Goal: Task Accomplishment & Management: Use online tool/utility

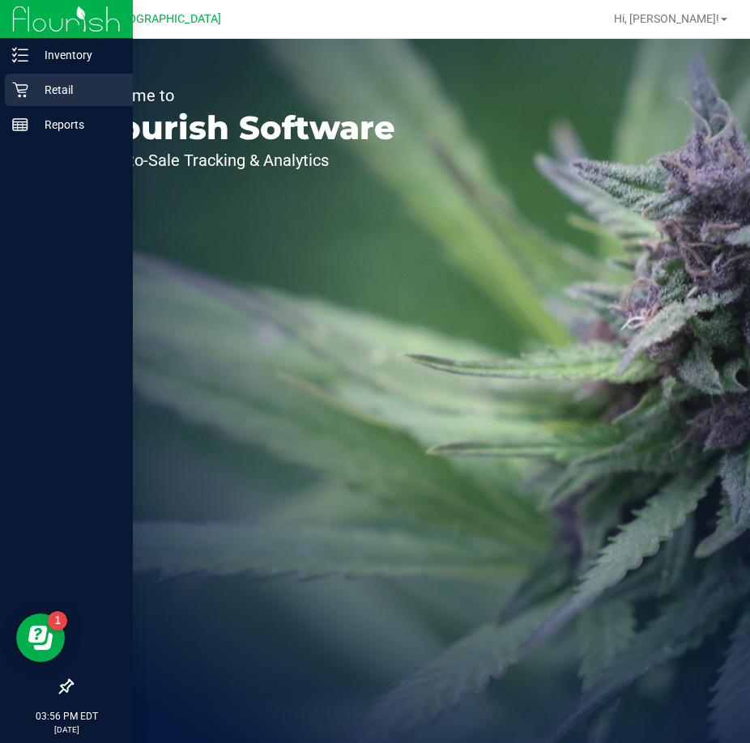
click at [65, 93] on p "Retail" at bounding box center [76, 89] width 97 height 19
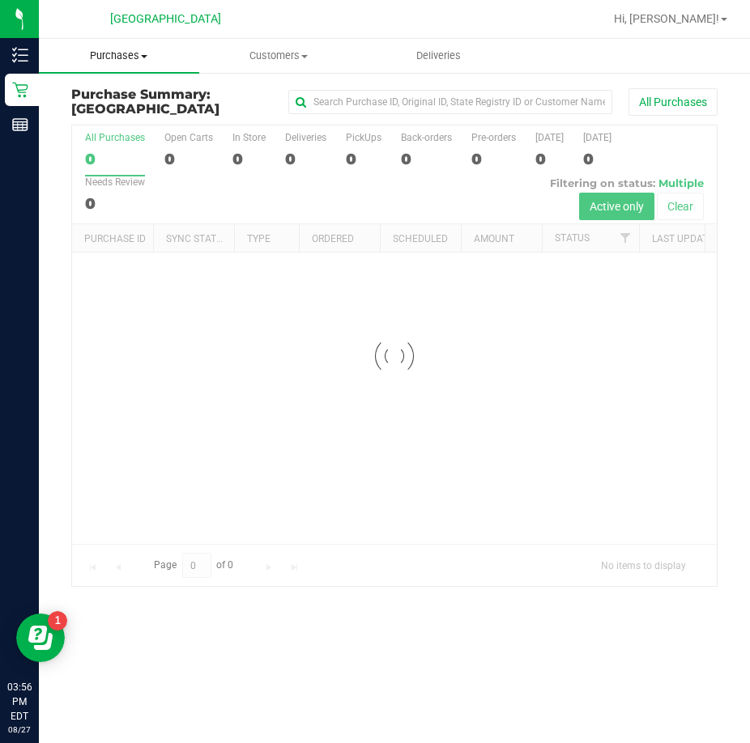
click at [134, 60] on span "Purchases" at bounding box center [119, 56] width 160 height 15
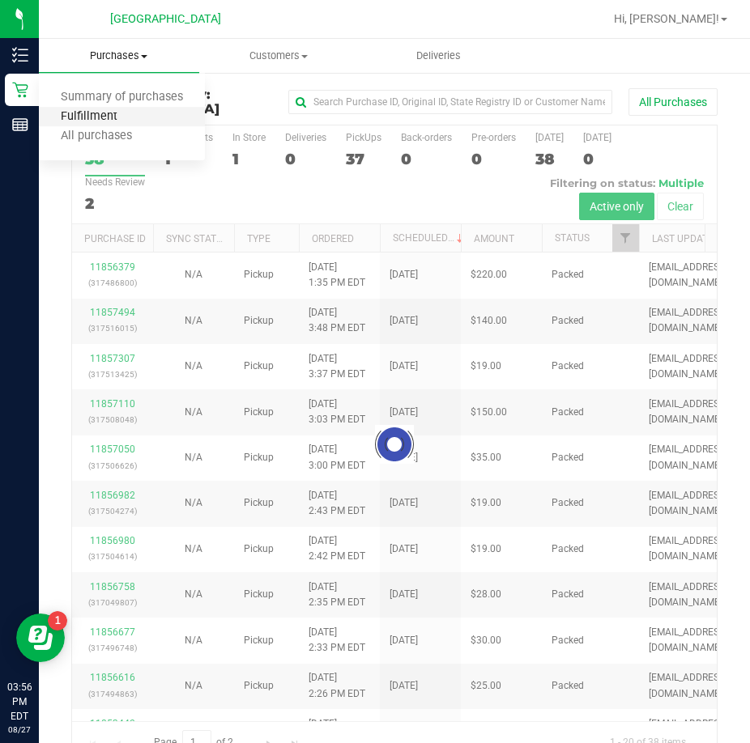
click at [115, 117] on span "Fulfillment" at bounding box center [89, 117] width 100 height 14
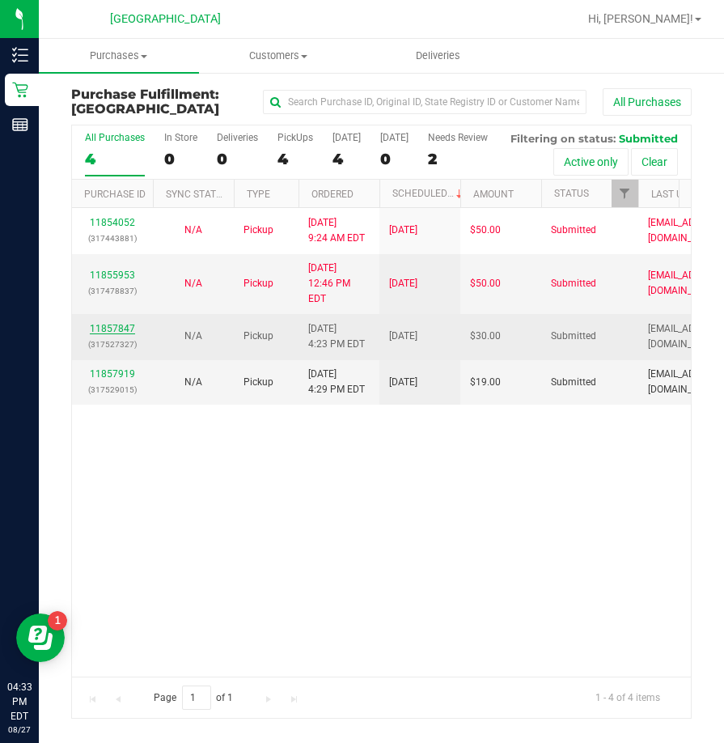
click at [108, 334] on link "11857847" at bounding box center [112, 328] width 45 height 11
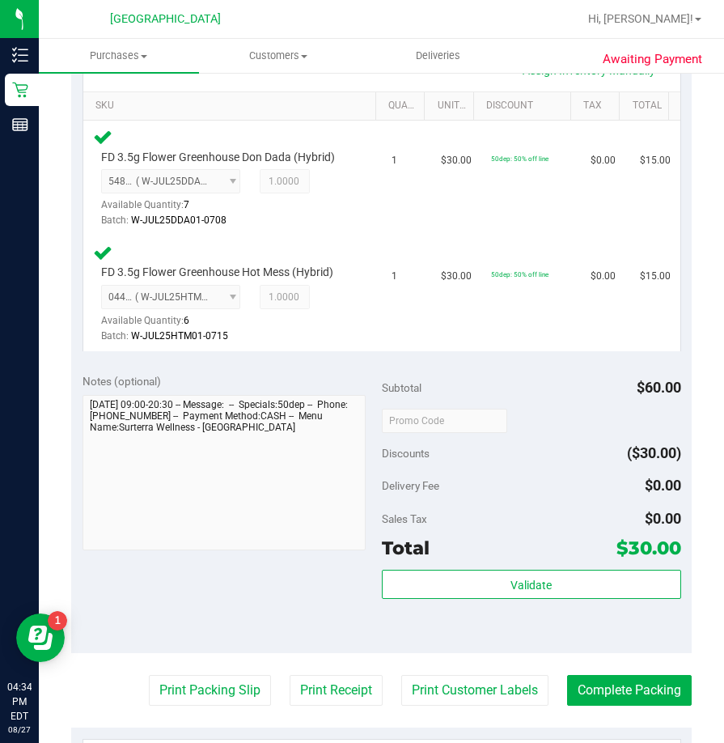
scroll to position [567, 0]
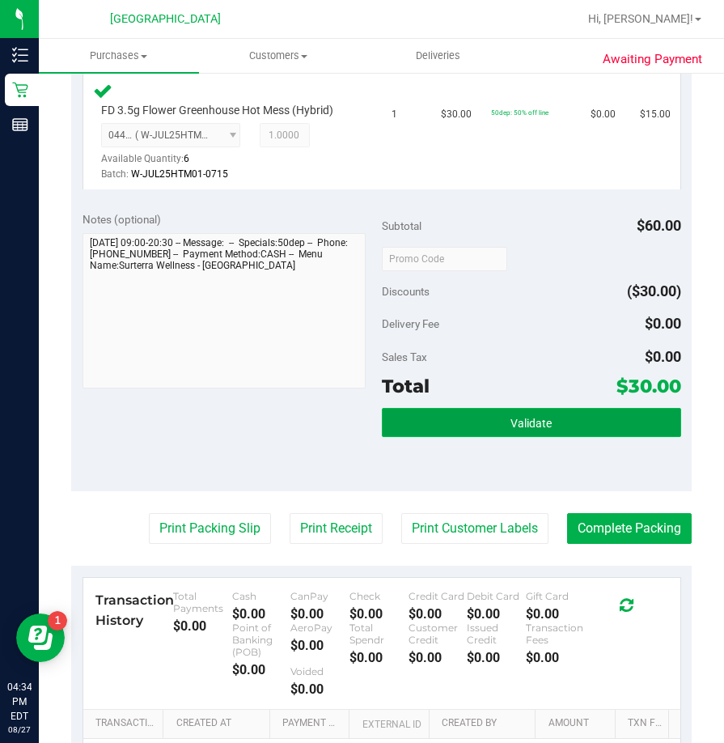
click at [537, 430] on button "Validate" at bounding box center [532, 422] width 300 height 29
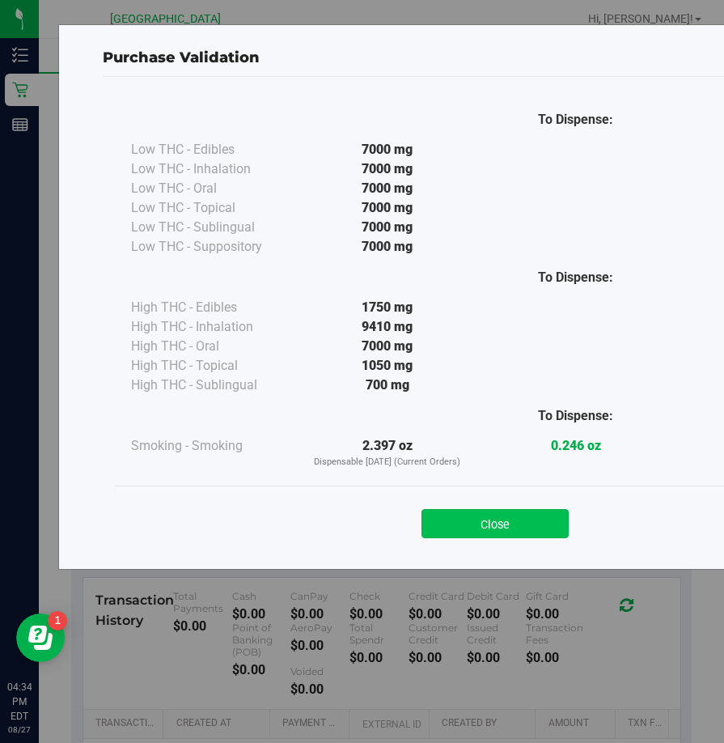
click at [540, 519] on button "Close" at bounding box center [495, 523] width 147 height 29
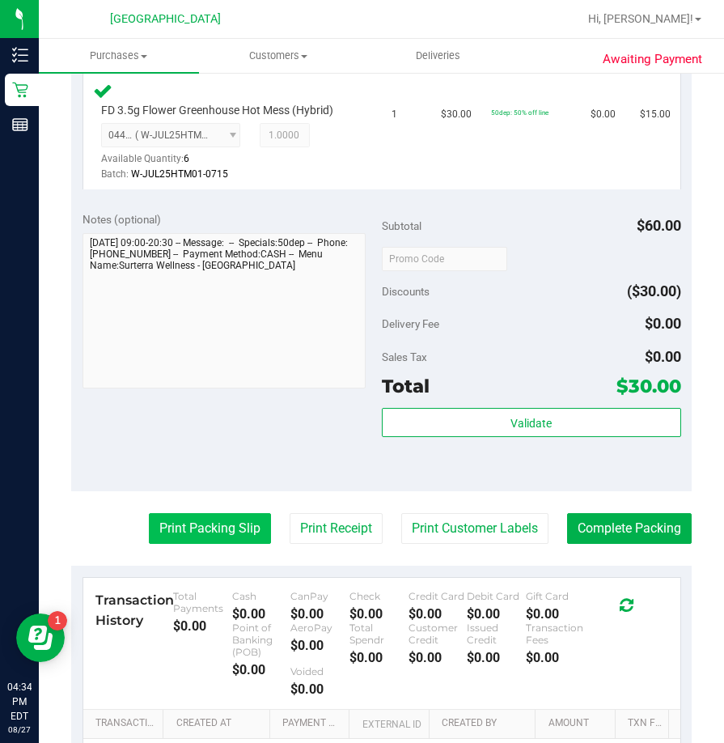
click at [220, 522] on button "Print Packing Slip" at bounding box center [210, 528] width 122 height 31
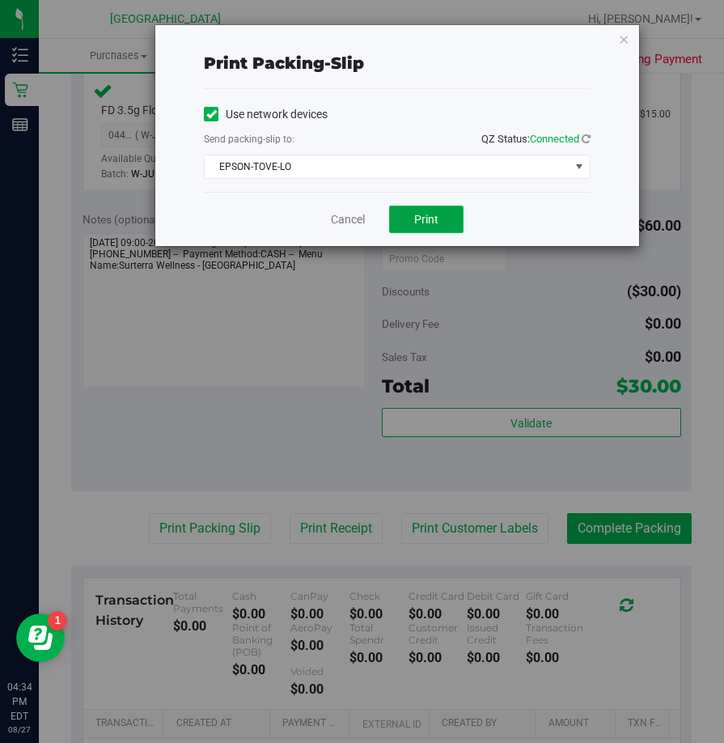
click at [423, 228] on button "Print" at bounding box center [426, 220] width 74 height 28
click at [439, 157] on span "EPSON-TOVE-LO" at bounding box center [387, 166] width 365 height 23
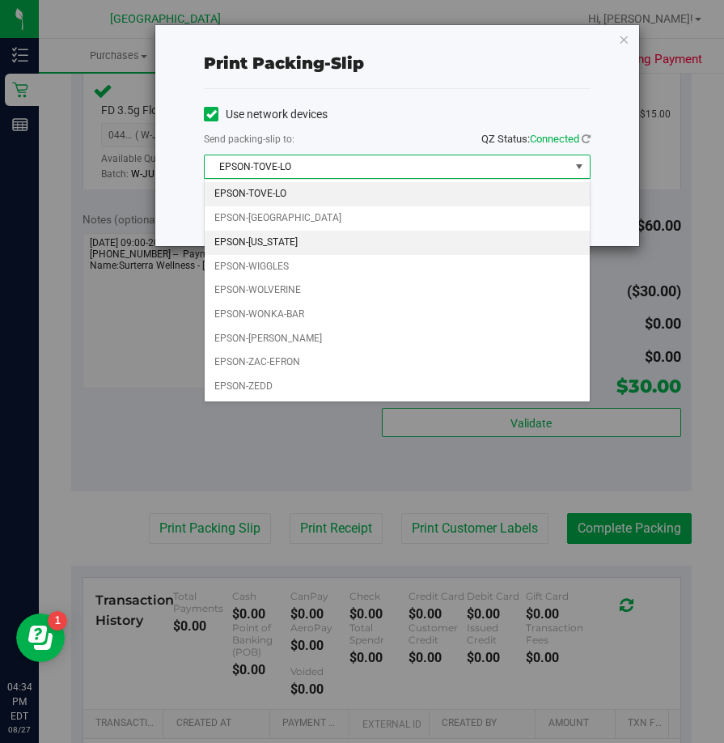
click at [285, 251] on li "EPSON-[US_STATE]" at bounding box center [397, 243] width 385 height 24
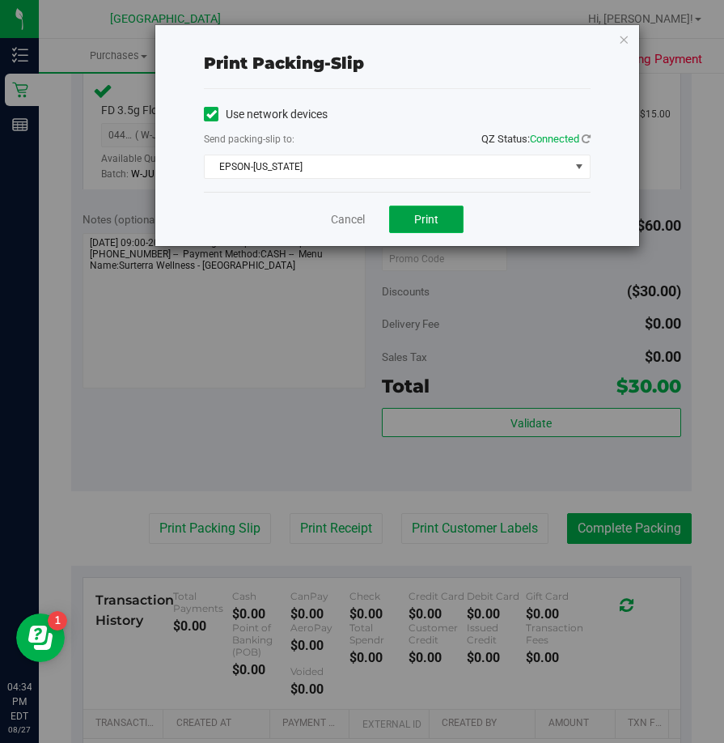
click at [414, 225] on span "Print" at bounding box center [426, 219] width 24 height 13
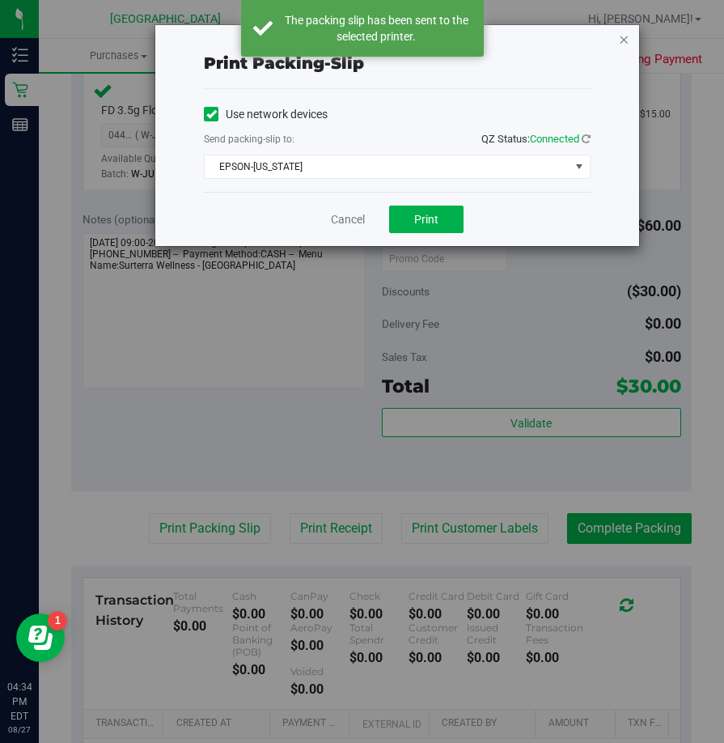
click at [629, 38] on icon "button" at bounding box center [623, 38] width 11 height 19
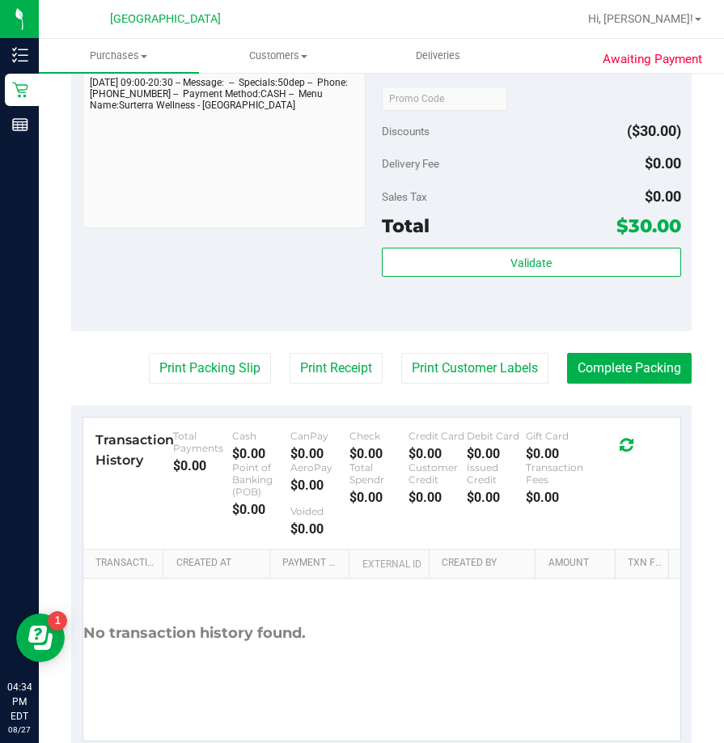
scroll to position [729, 0]
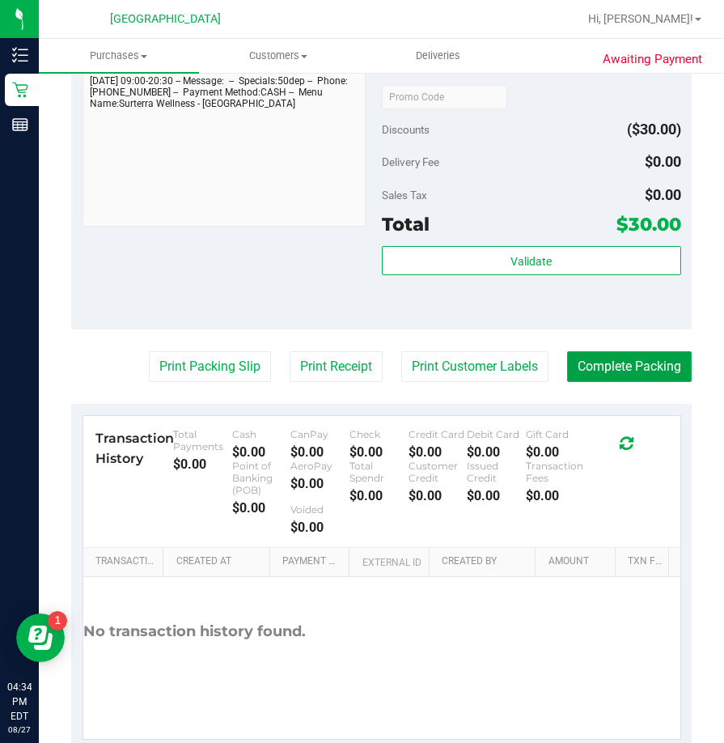
click at [654, 376] on button "Complete Packing" at bounding box center [629, 366] width 125 height 31
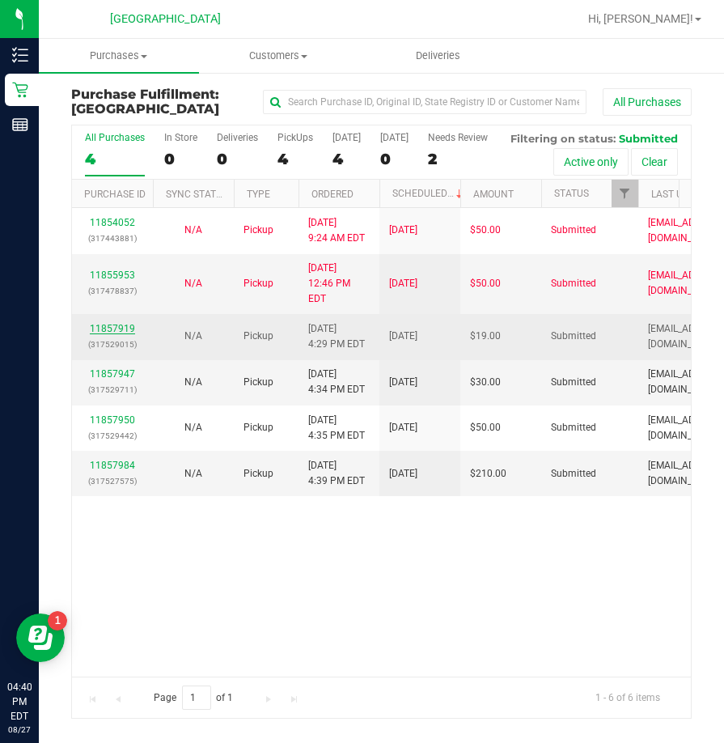
click at [131, 334] on link "11857919" at bounding box center [112, 328] width 45 height 11
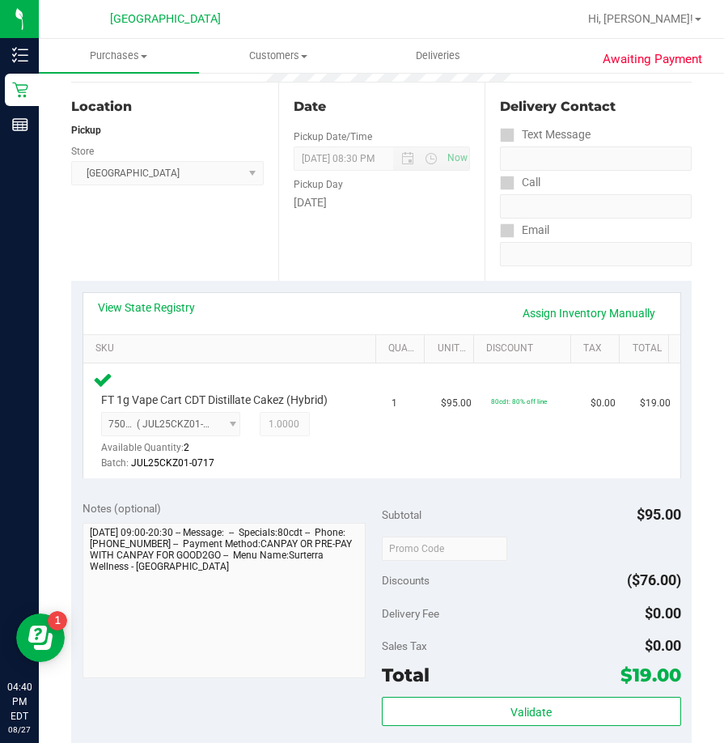
scroll to position [324, 0]
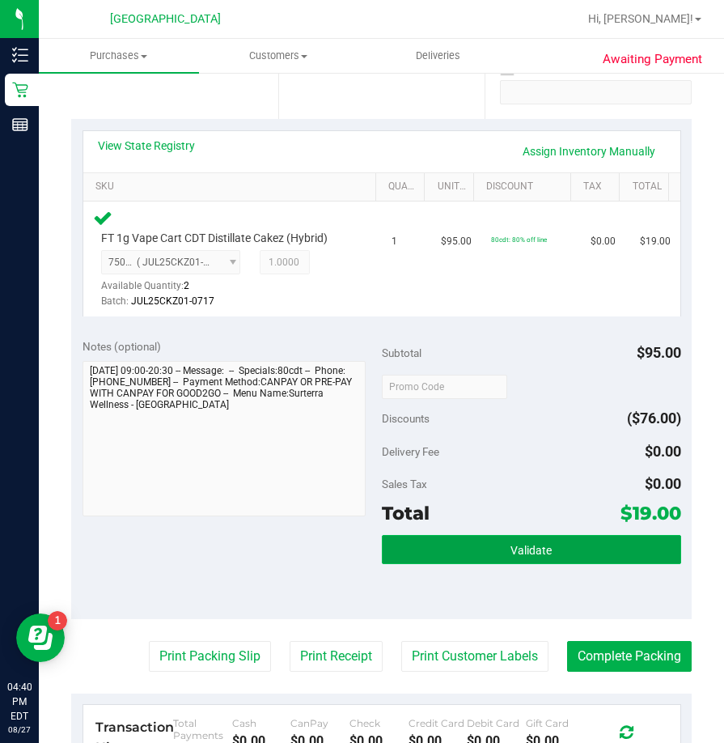
click at [494, 554] on button "Validate" at bounding box center [532, 549] width 300 height 29
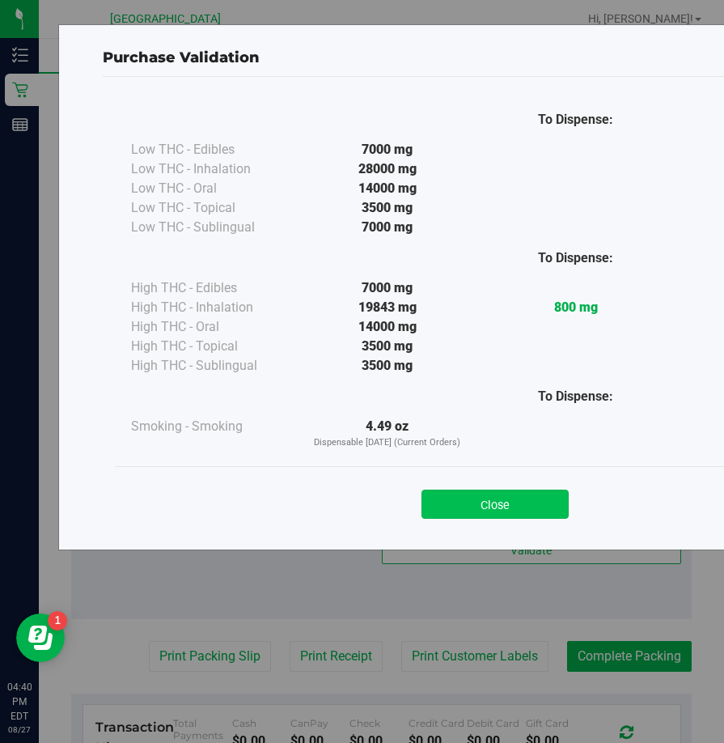
click at [496, 502] on button "Close" at bounding box center [495, 504] width 147 height 29
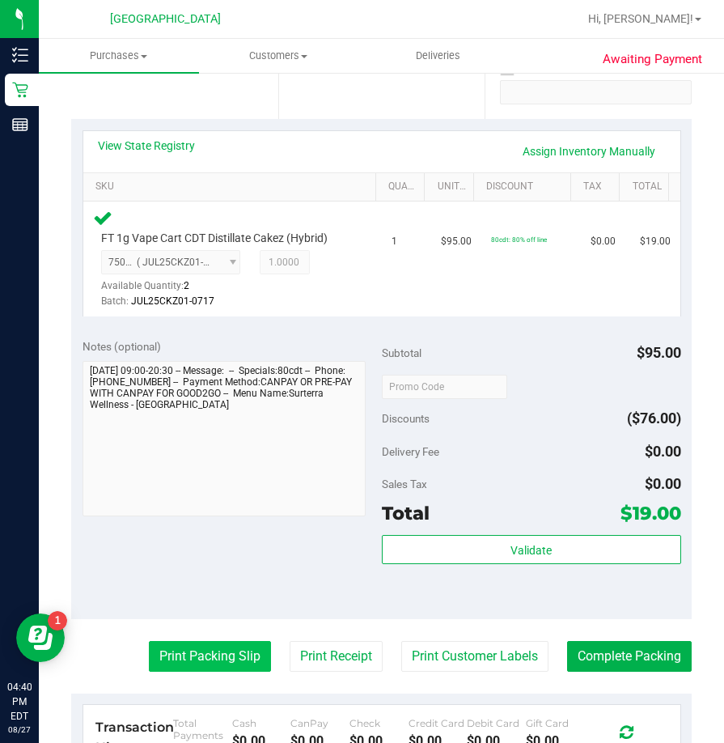
click at [214, 653] on button "Print Packing Slip" at bounding box center [210, 656] width 122 height 31
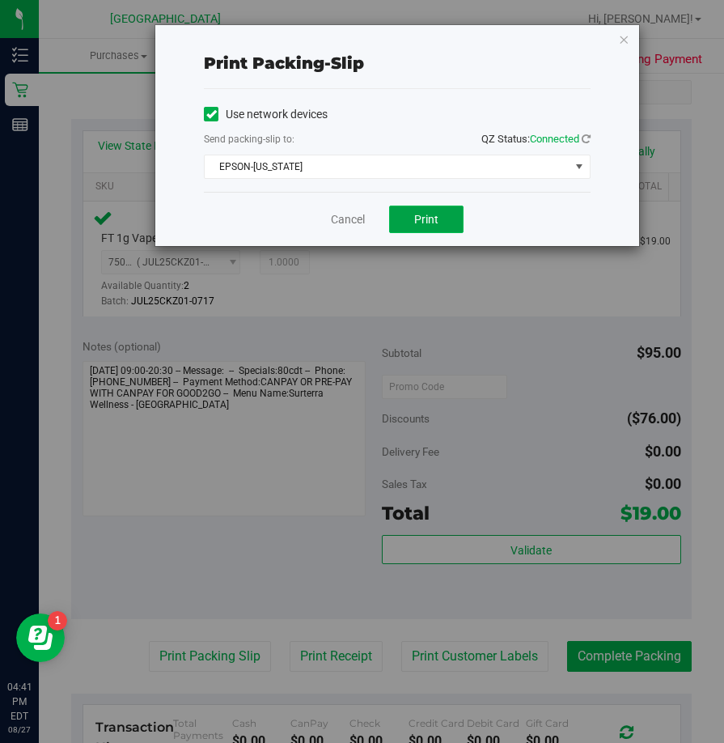
click at [439, 213] on button "Print" at bounding box center [426, 220] width 74 height 28
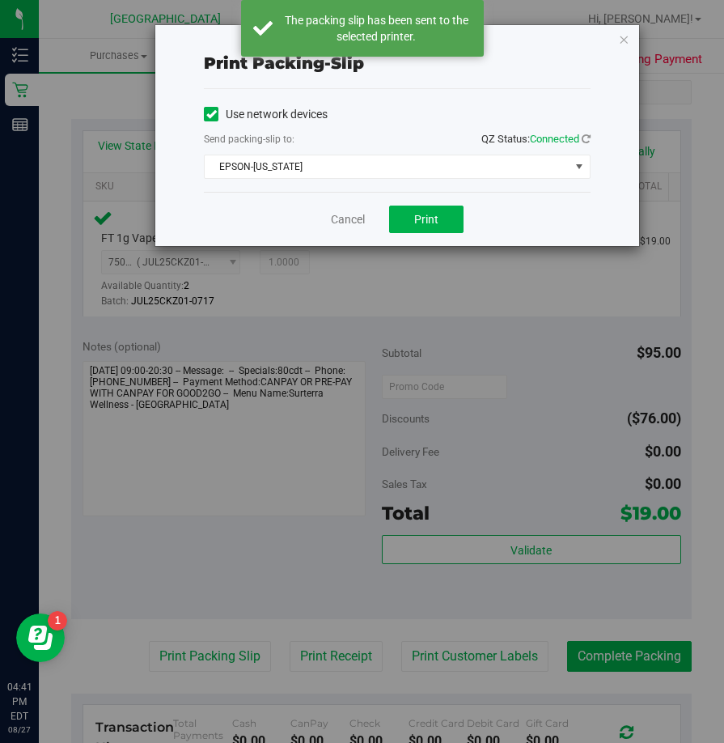
click at [622, 38] on icon "button" at bounding box center [623, 38] width 11 height 19
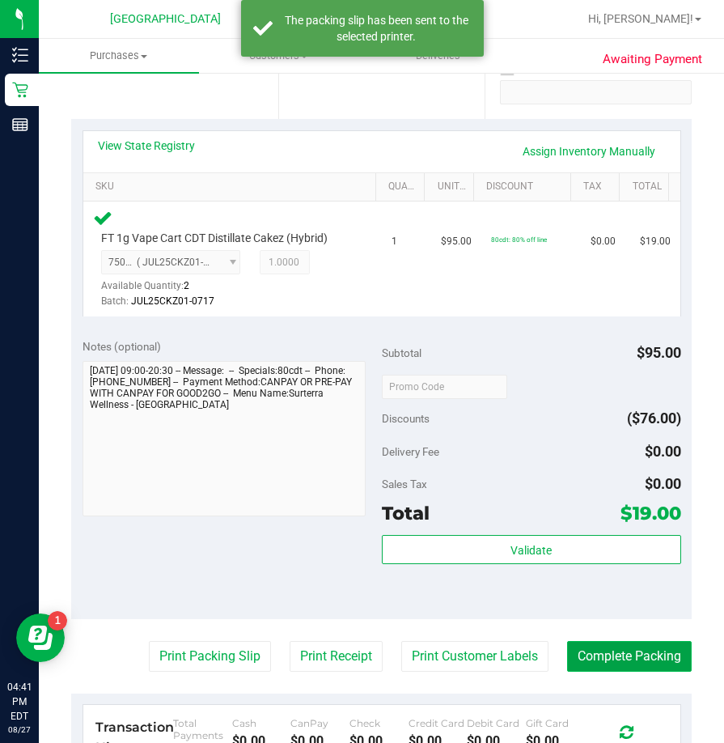
click at [607, 653] on button "Complete Packing" at bounding box center [629, 656] width 125 height 31
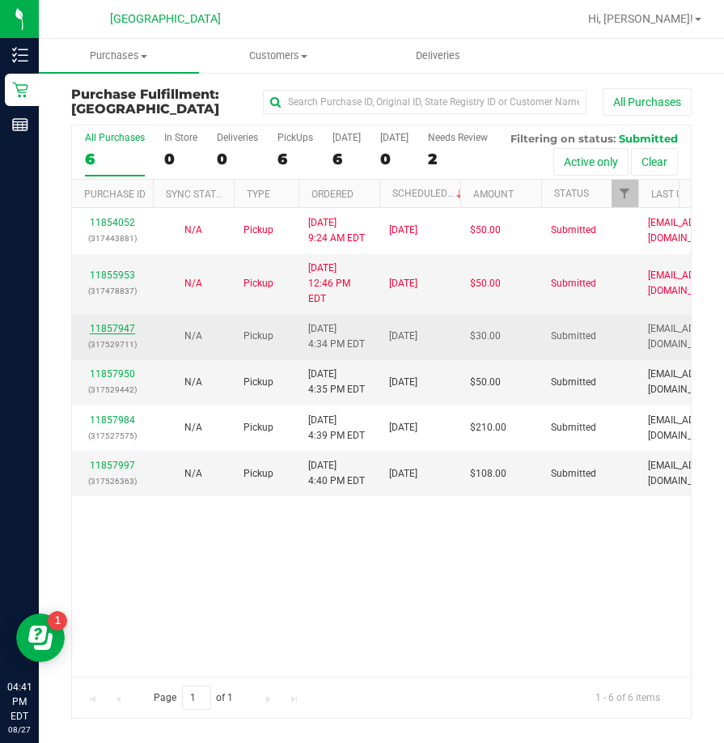
click at [122, 334] on link "11857947" at bounding box center [112, 328] width 45 height 11
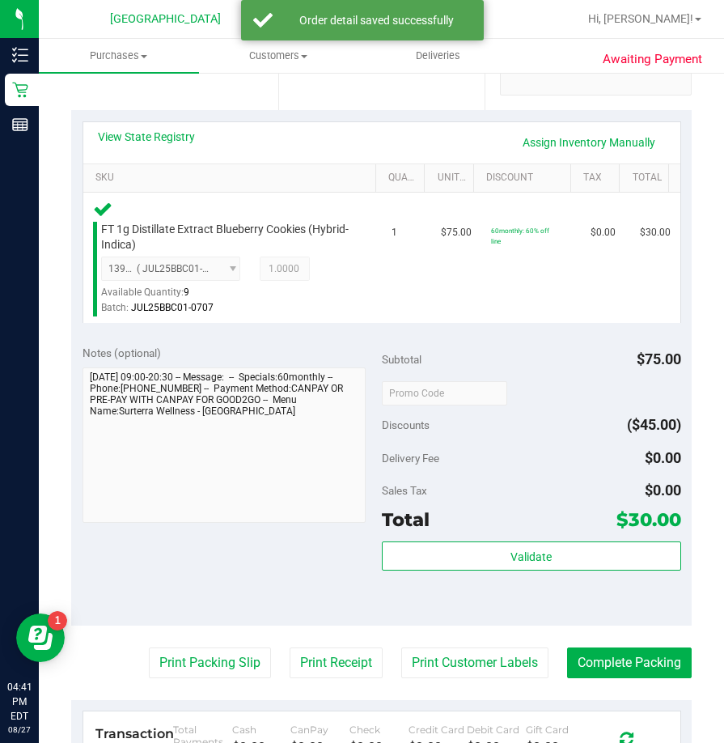
scroll to position [405, 0]
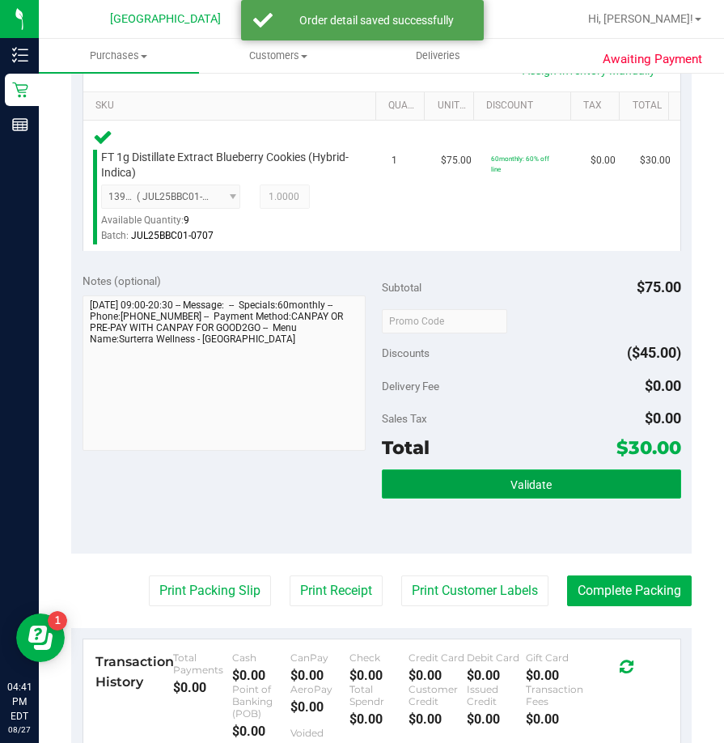
click at [448, 486] on button "Validate" at bounding box center [532, 483] width 300 height 29
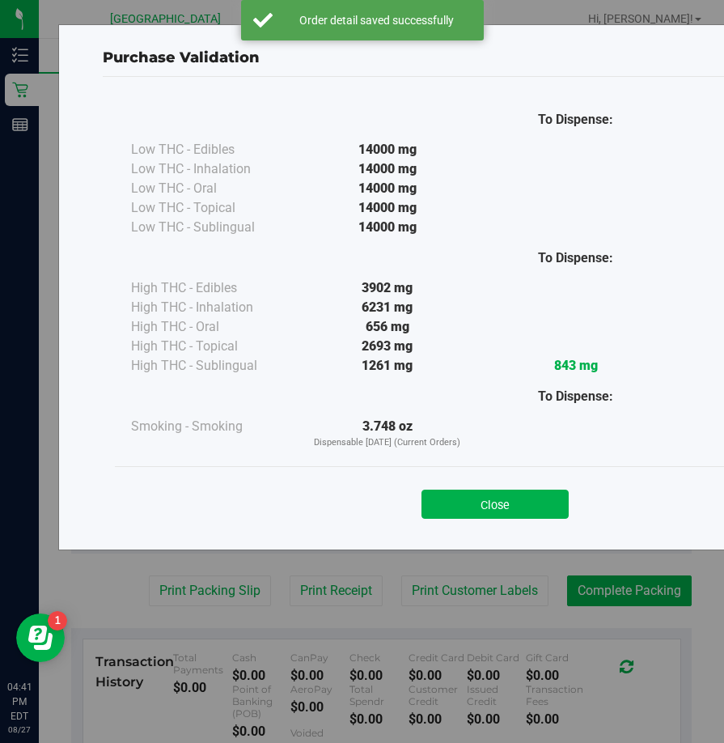
click at [514, 479] on div "Close" at bounding box center [495, 499] width 737 height 40
click at [501, 500] on button "Close" at bounding box center [495, 504] width 147 height 29
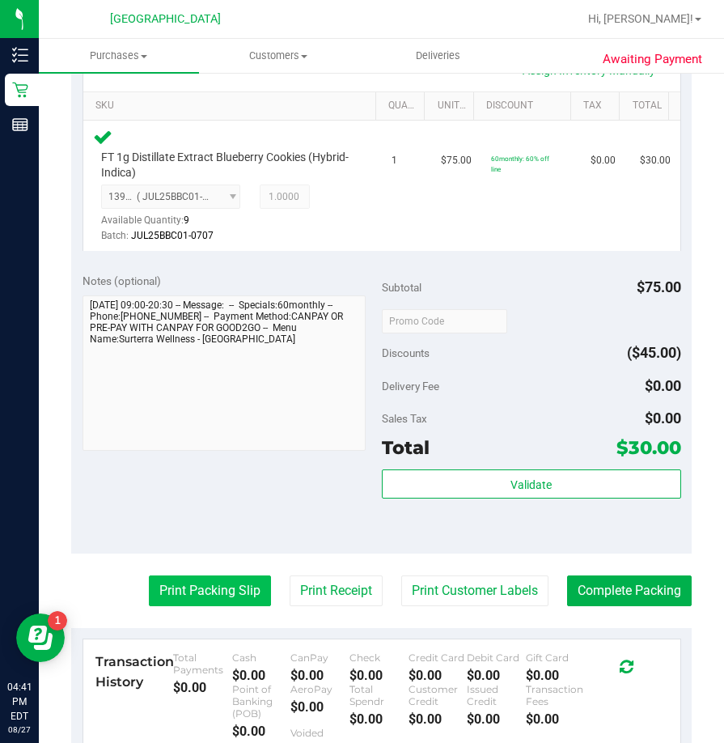
click at [205, 578] on button "Print Packing Slip" at bounding box center [210, 591] width 122 height 31
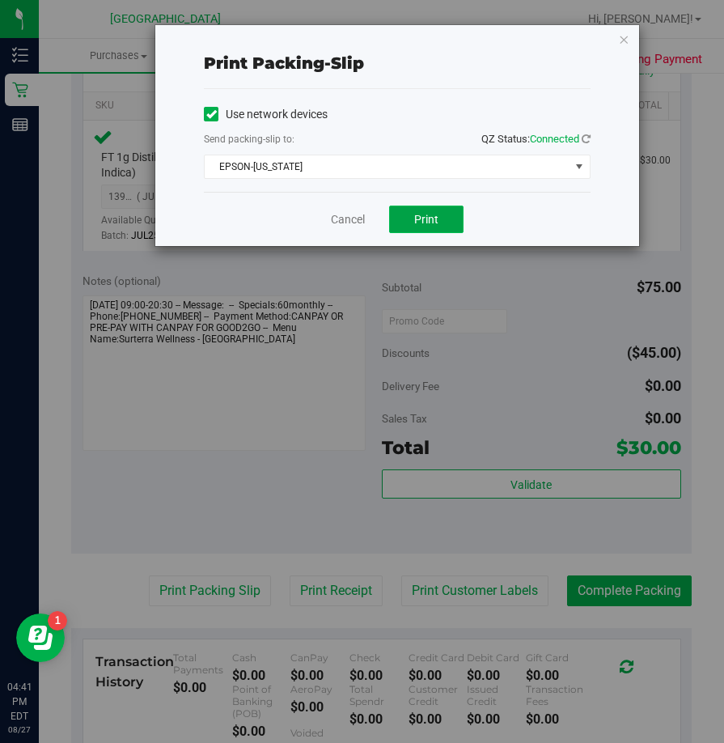
click at [426, 219] on span "Print" at bounding box center [426, 219] width 24 height 13
click at [622, 43] on icon "button" at bounding box center [623, 38] width 11 height 19
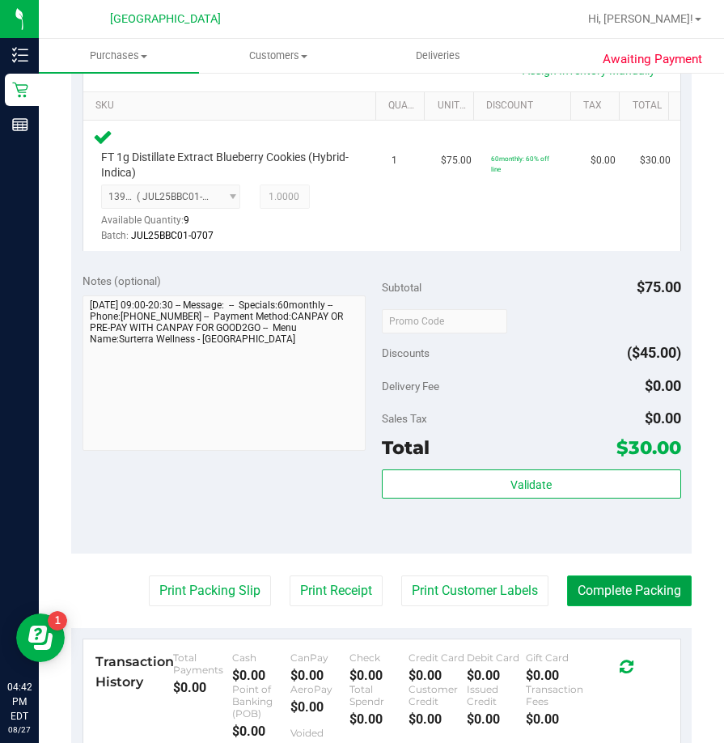
click at [632, 580] on button "Complete Packing" at bounding box center [629, 591] width 125 height 31
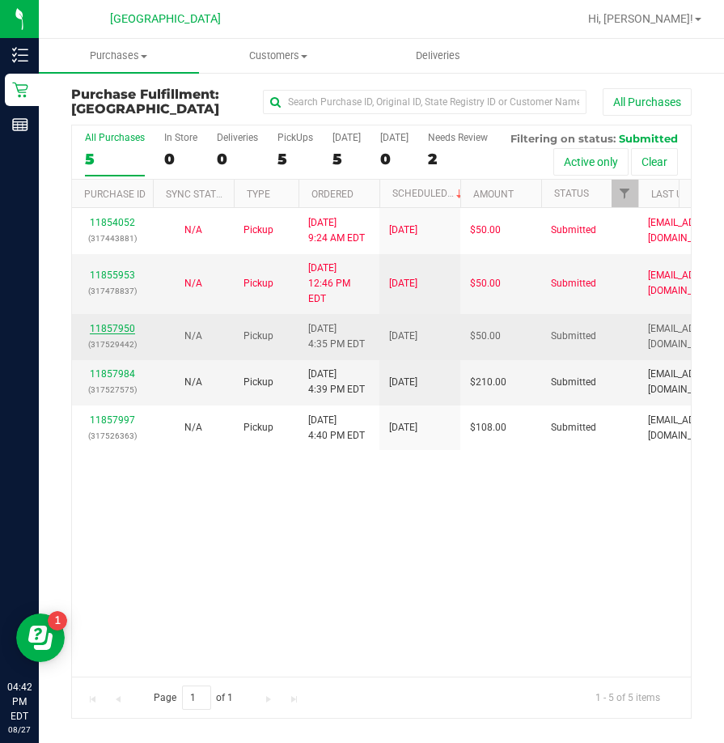
click at [121, 334] on link "11857950" at bounding box center [112, 328] width 45 height 11
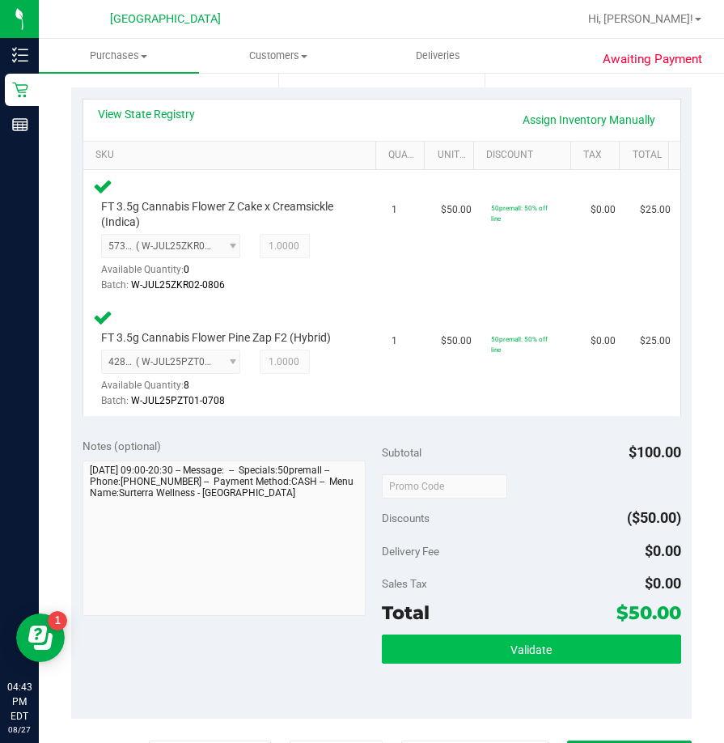
scroll to position [405, 0]
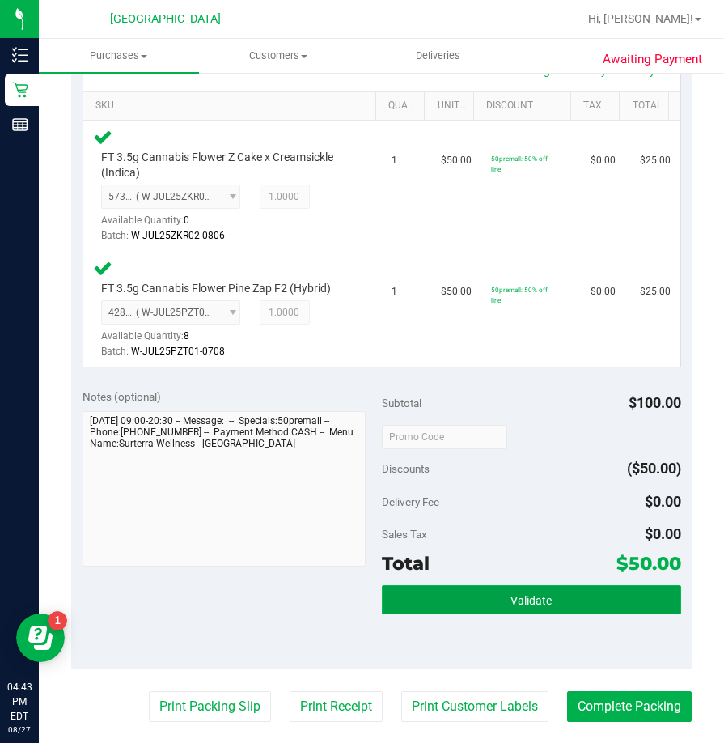
click at [516, 613] on button "Validate" at bounding box center [532, 599] width 300 height 29
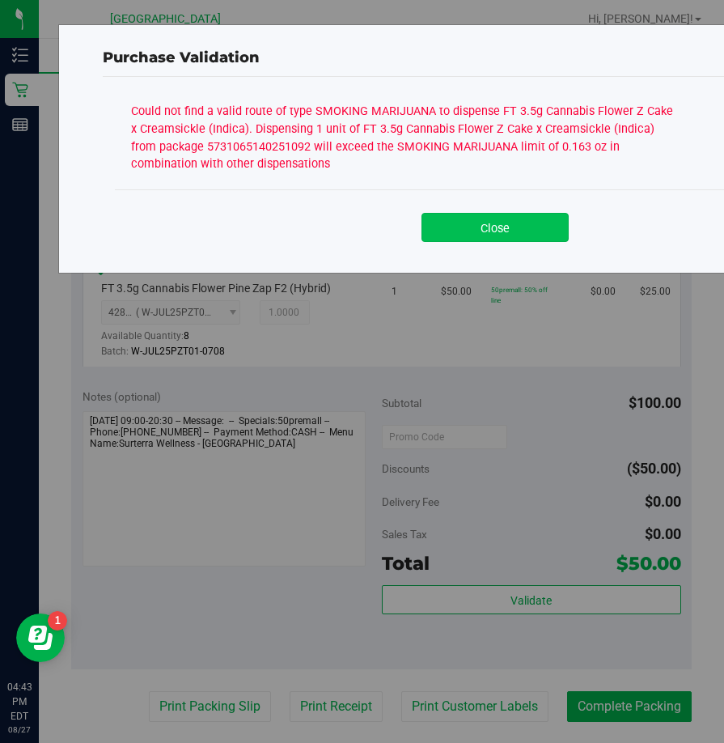
click at [523, 232] on button "Close" at bounding box center [495, 227] width 147 height 29
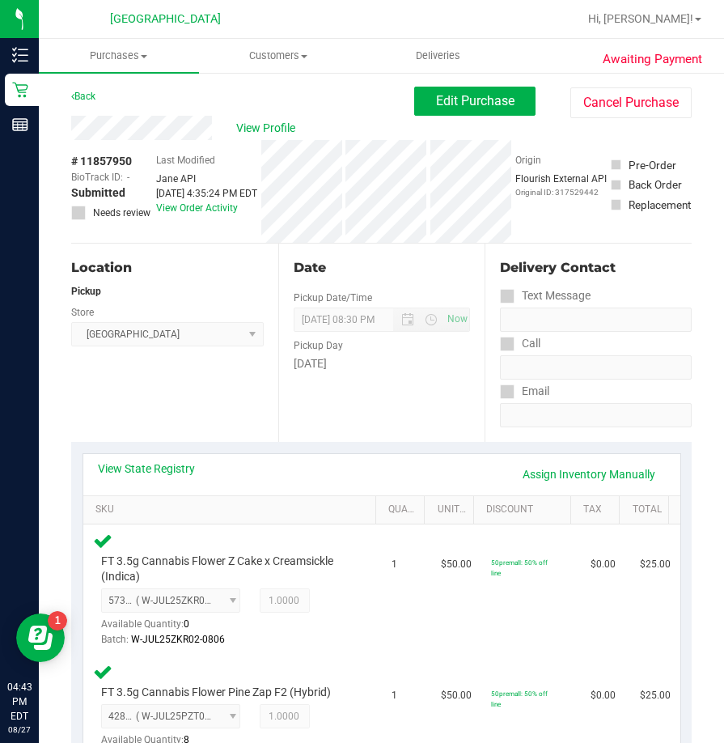
scroll to position [0, 0]
click at [177, 460] on div "View State Registry Assign Inventory Manually" at bounding box center [381, 475] width 597 height 41
click at [173, 468] on link "View State Registry" at bounding box center [146, 469] width 97 height 16
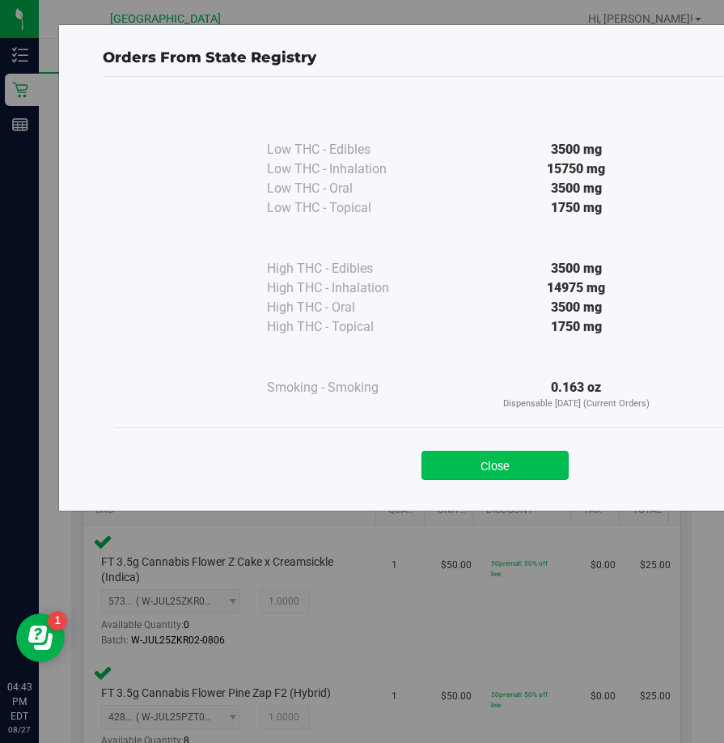
click at [463, 459] on button "Close" at bounding box center [495, 465] width 147 height 29
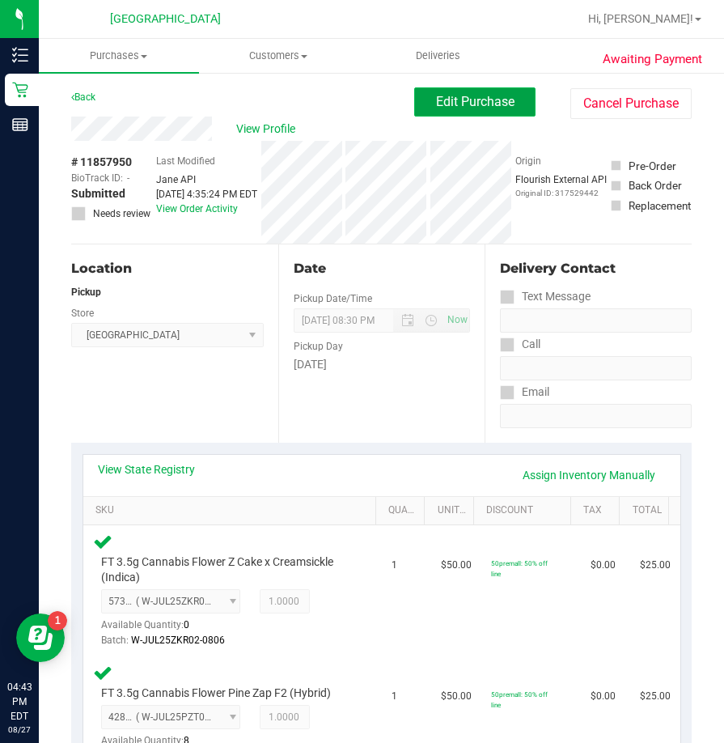
click at [456, 109] on button "Edit Purchase" at bounding box center [474, 101] width 121 height 29
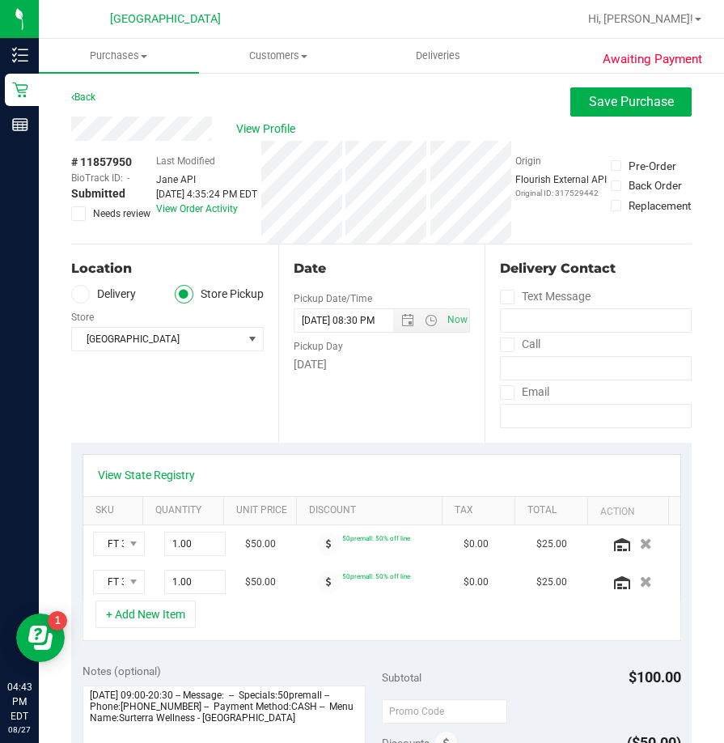
click at [606, 118] on div "View Profile" at bounding box center [381, 129] width 621 height 24
click at [603, 106] on span "Save Purchase" at bounding box center [631, 101] width 85 height 15
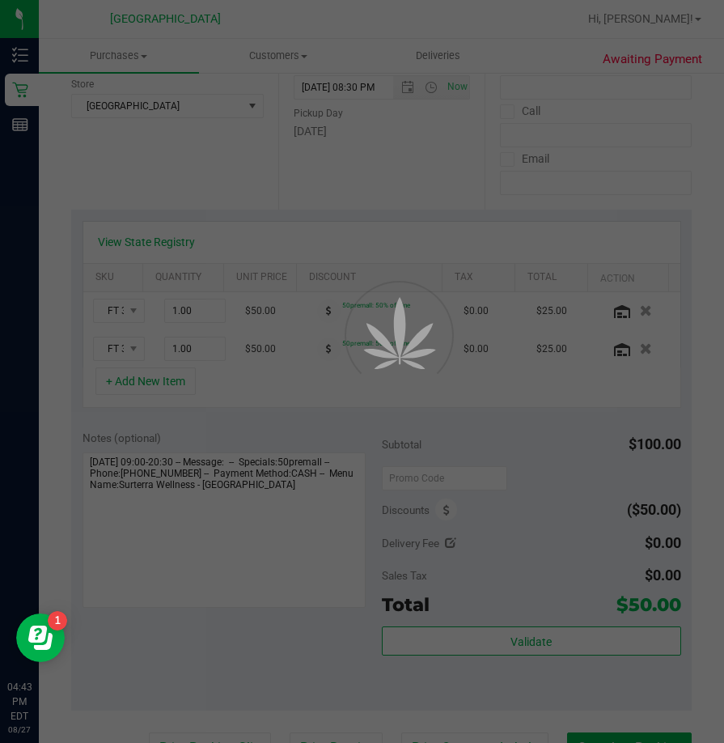
scroll to position [243, 0]
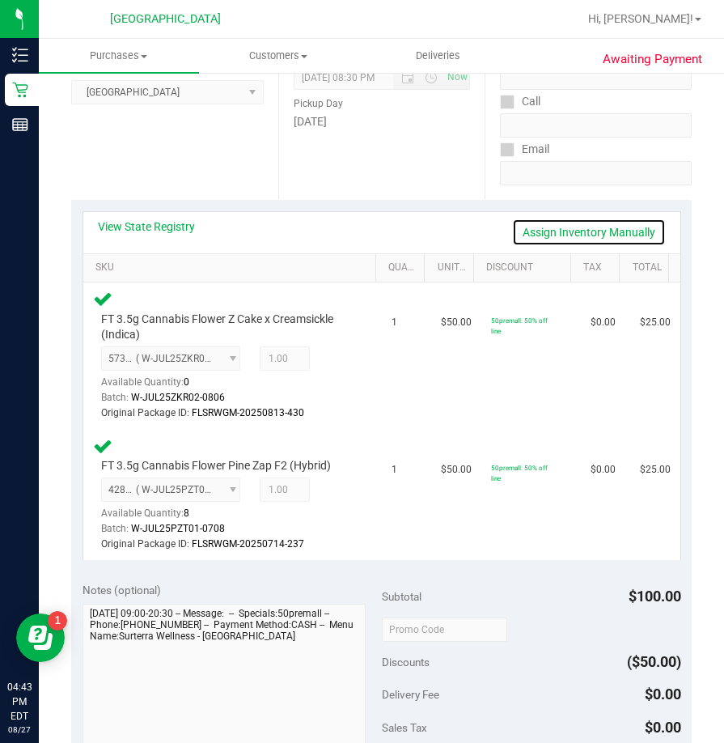
click at [541, 232] on link "Assign Inventory Manually" at bounding box center [589, 233] width 154 height 28
click at [336, 491] on icon at bounding box center [342, 491] width 17 height 19
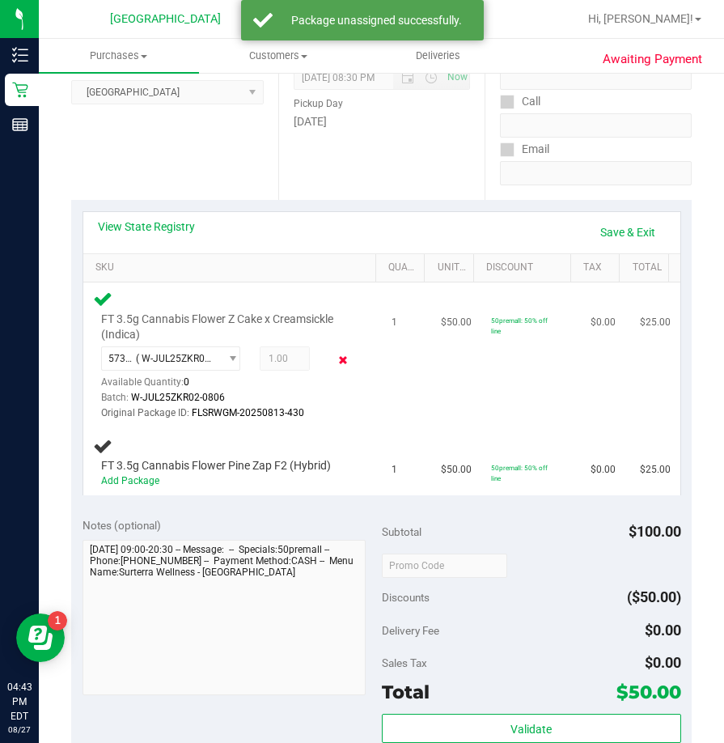
click at [337, 363] on icon at bounding box center [342, 360] width 17 height 19
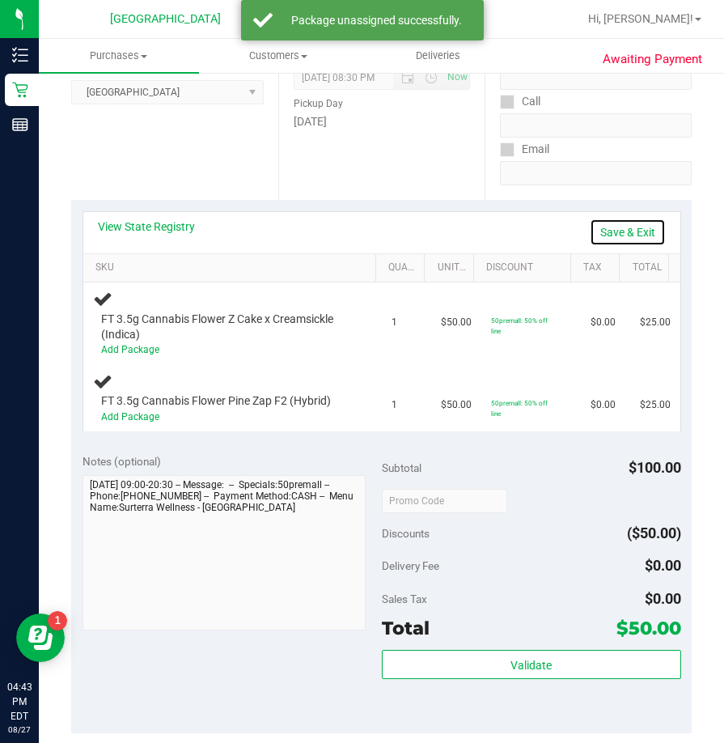
click at [601, 225] on link "Save & Exit" at bounding box center [628, 233] width 76 height 28
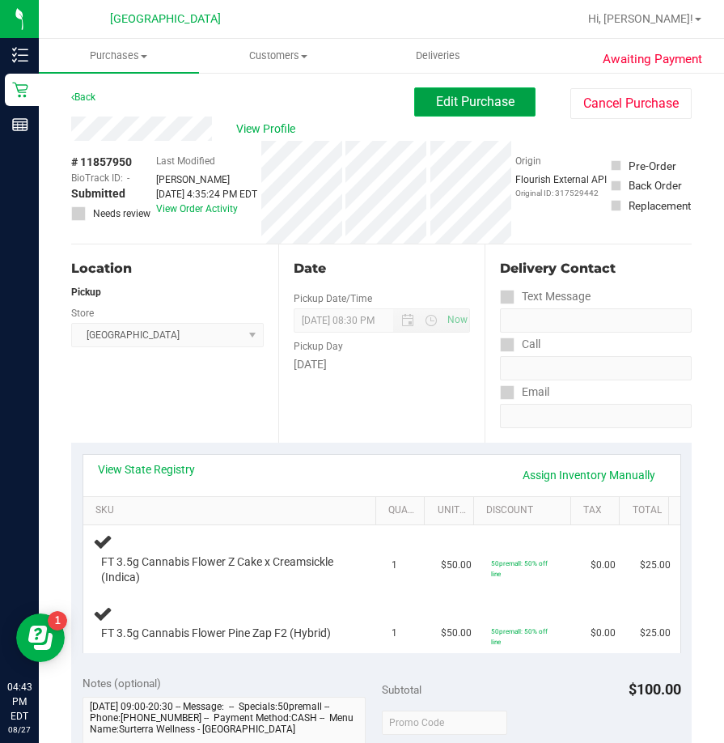
click at [427, 109] on button "Edit Purchase" at bounding box center [474, 101] width 121 height 29
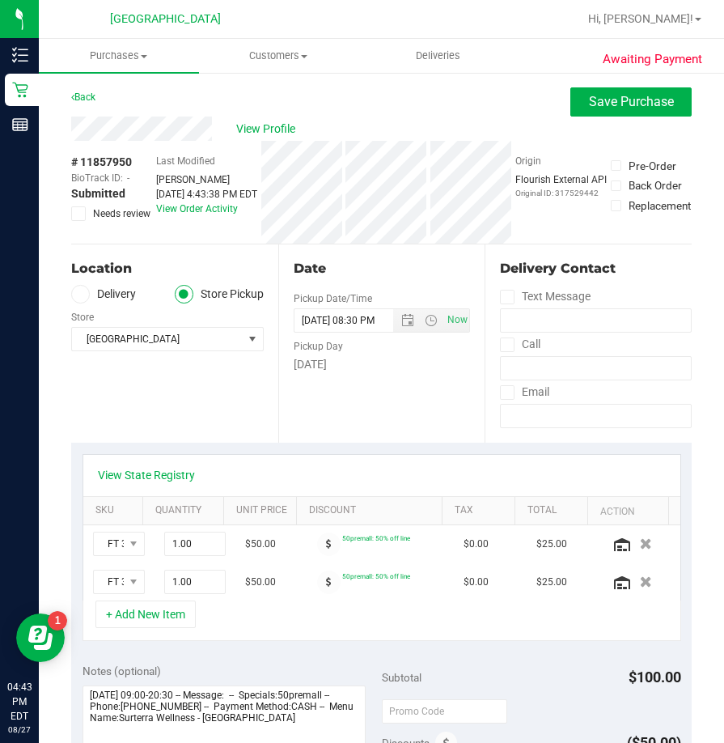
click at [70, 211] on div "Awaiting Payment Back Save Purchase View Profile # 11857950 BioTrack ID: - Subm…" at bounding box center [382, 734] width 686 height 1326
click at [72, 211] on span at bounding box center [78, 213] width 15 height 15
click at [0, 0] on input "Needs review" at bounding box center [0, 0] width 0 height 0
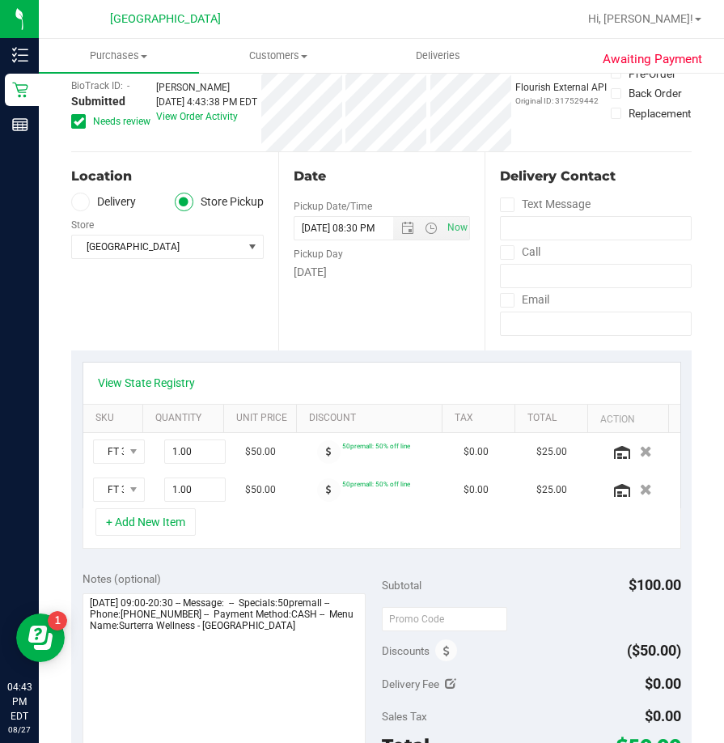
scroll to position [162, 0]
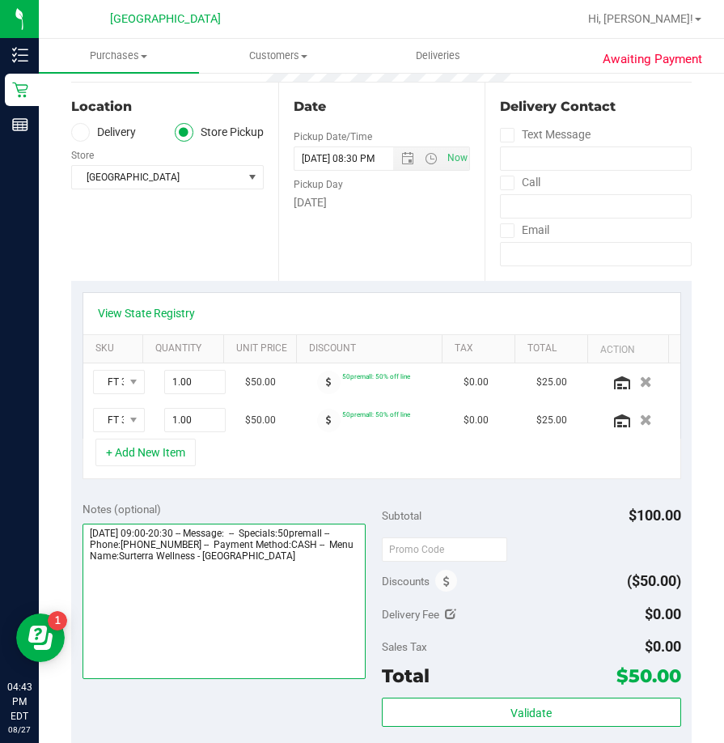
click at [264, 594] on textarea at bounding box center [224, 601] width 283 height 155
click at [355, 556] on textarea at bounding box center [224, 601] width 283 height 155
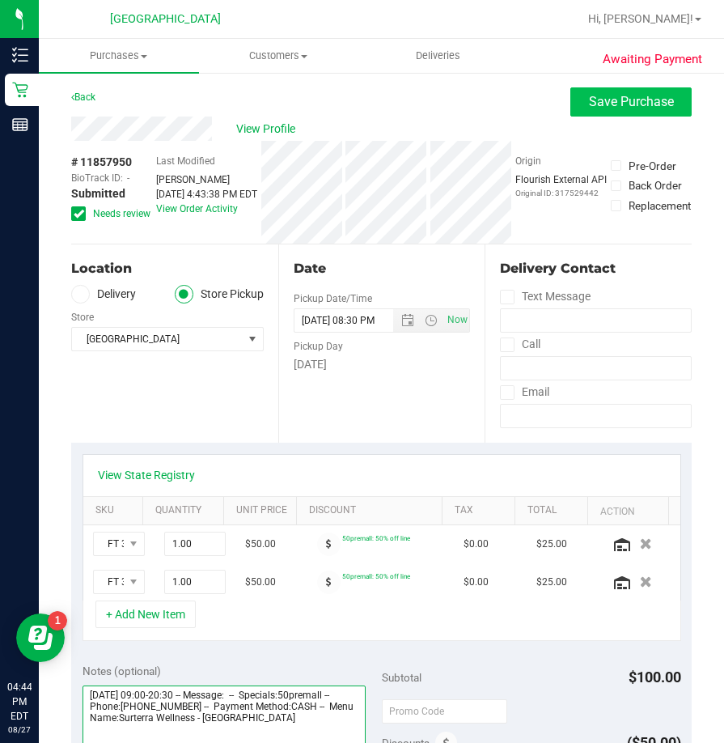
type textarea "[DATE] 09:00-20:30 -- Message: -- Specials:50premall -- Phone:[PHONE_NUMBER] --…"
click at [571, 107] on button "Save Purchase" at bounding box center [631, 101] width 121 height 29
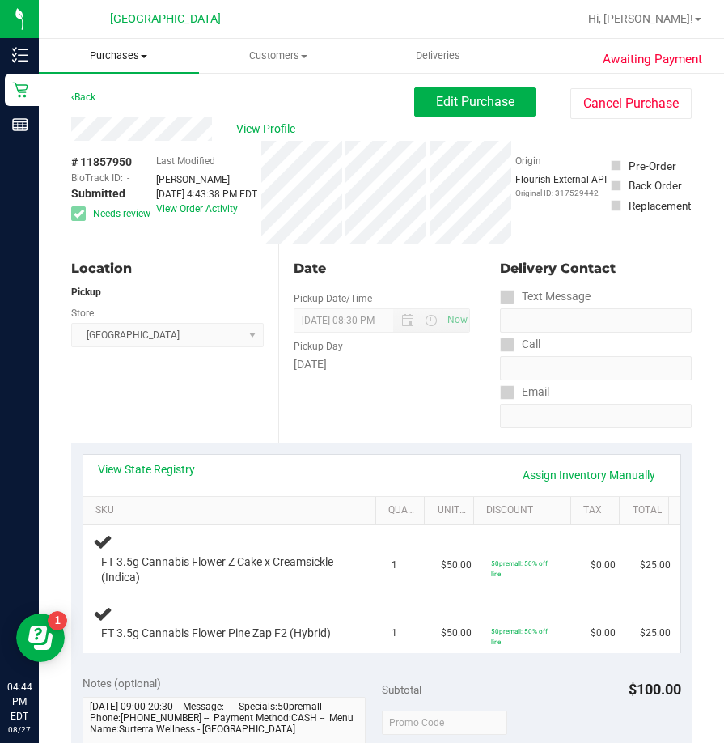
click at [113, 53] on span "Purchases" at bounding box center [119, 56] width 160 height 15
click at [113, 119] on span "Fulfillment" at bounding box center [89, 117] width 100 height 14
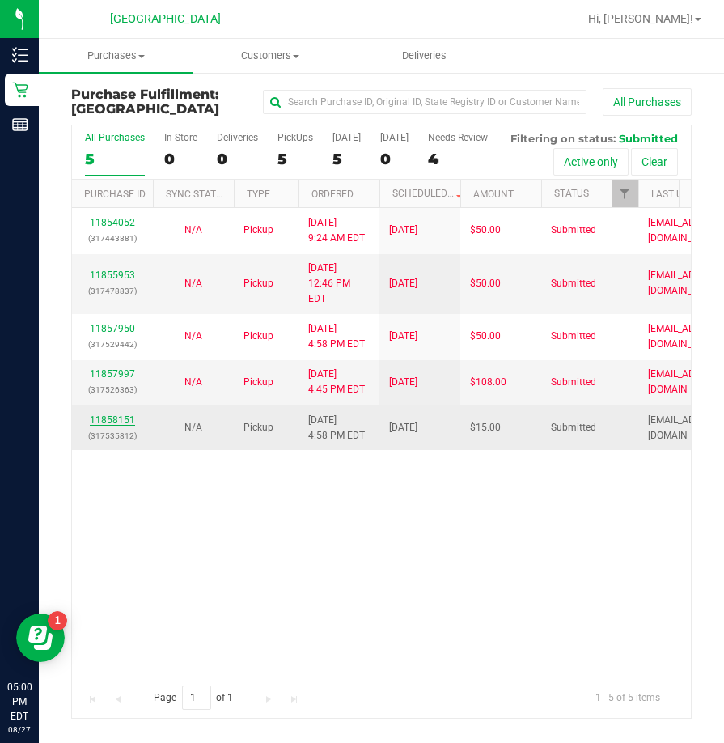
click at [130, 426] on link "11858151" at bounding box center [112, 419] width 45 height 11
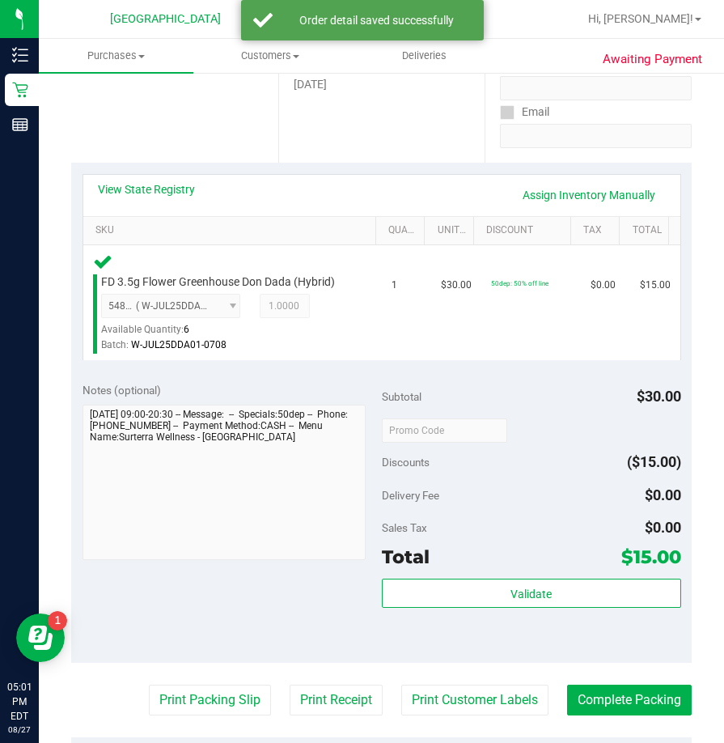
scroll to position [405, 0]
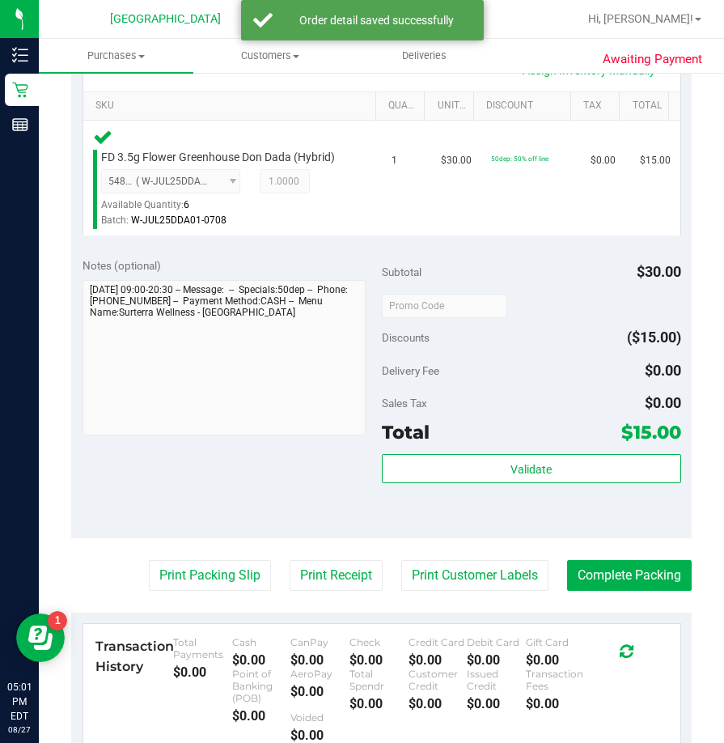
click at [552, 484] on div "Validate" at bounding box center [532, 469] width 300 height 31
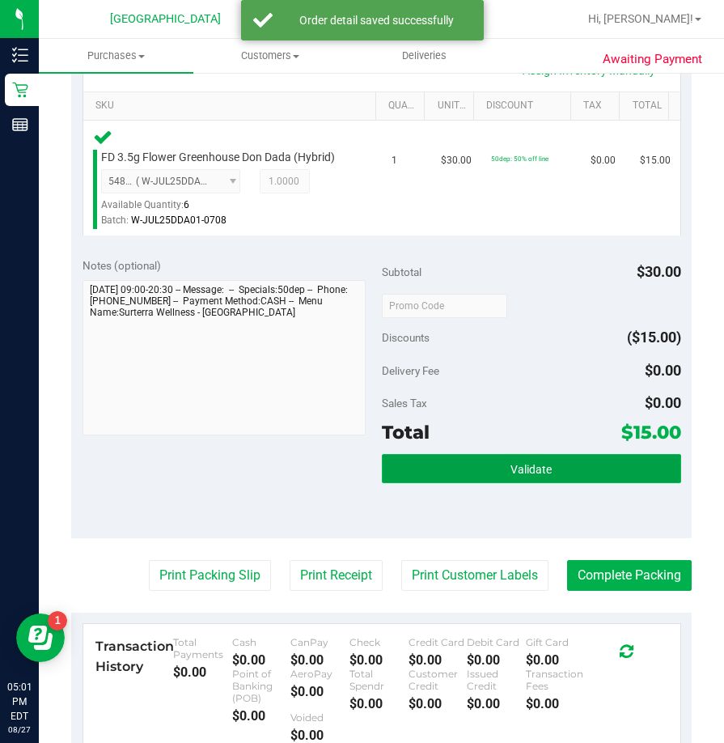
click at [552, 474] on button "Validate" at bounding box center [532, 468] width 300 height 29
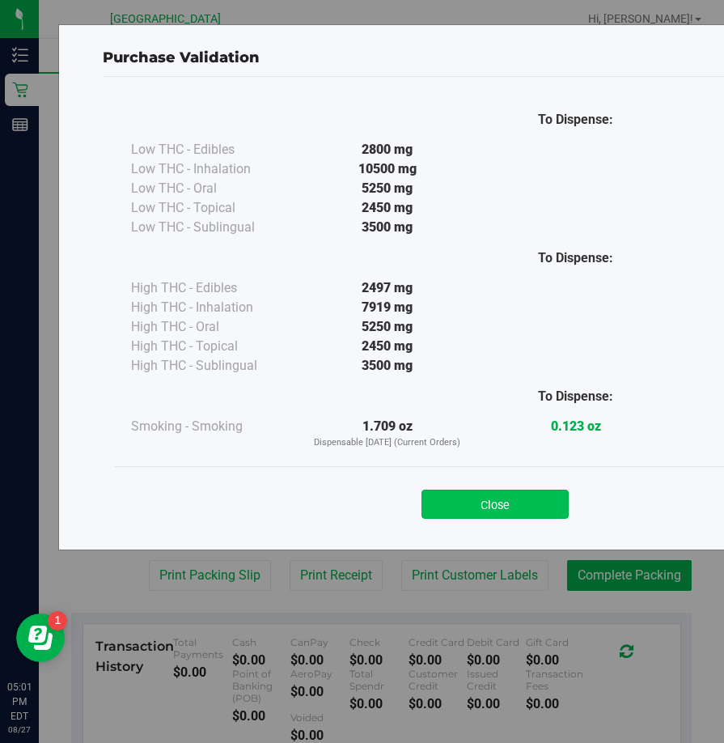
click at [537, 494] on button "Close" at bounding box center [495, 504] width 147 height 29
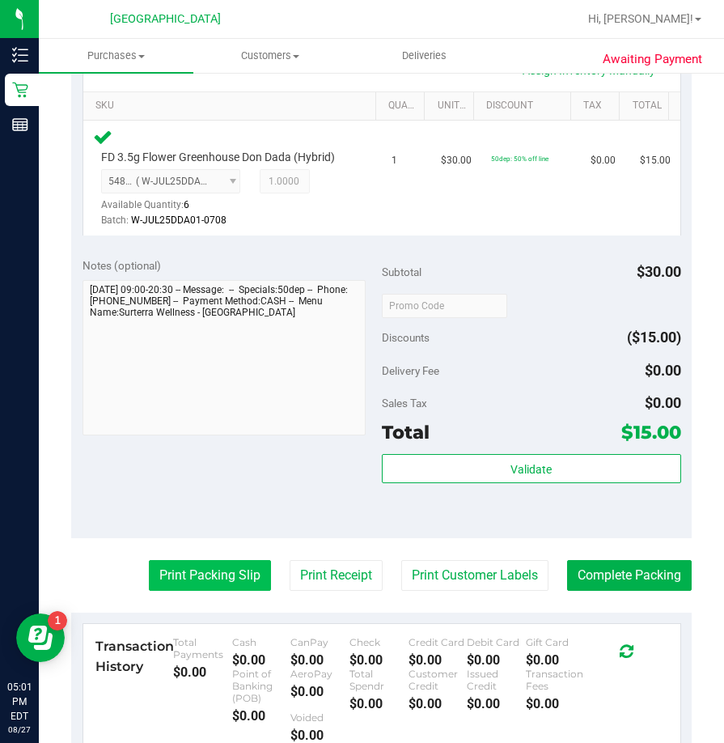
click at [224, 571] on button "Print Packing Slip" at bounding box center [210, 575] width 122 height 31
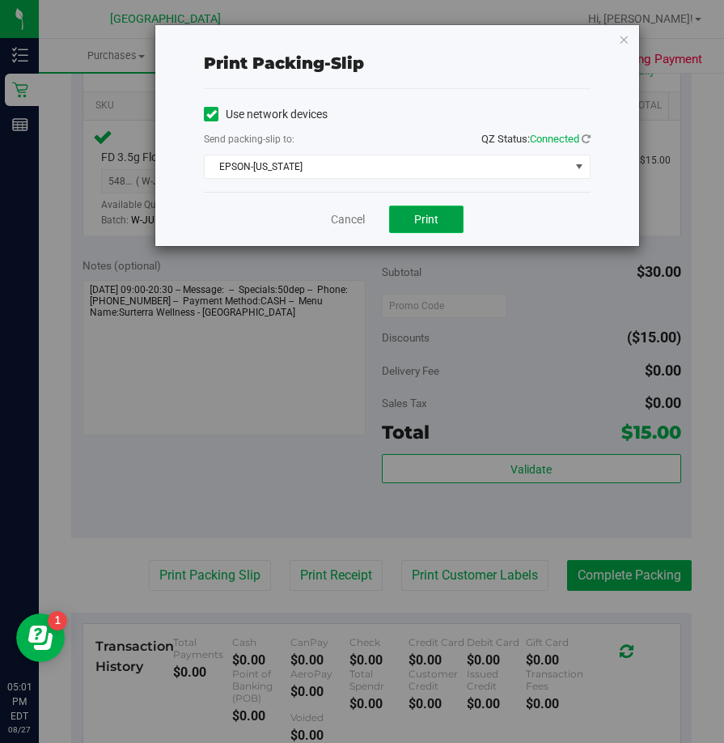
click at [410, 224] on button "Print" at bounding box center [426, 220] width 74 height 28
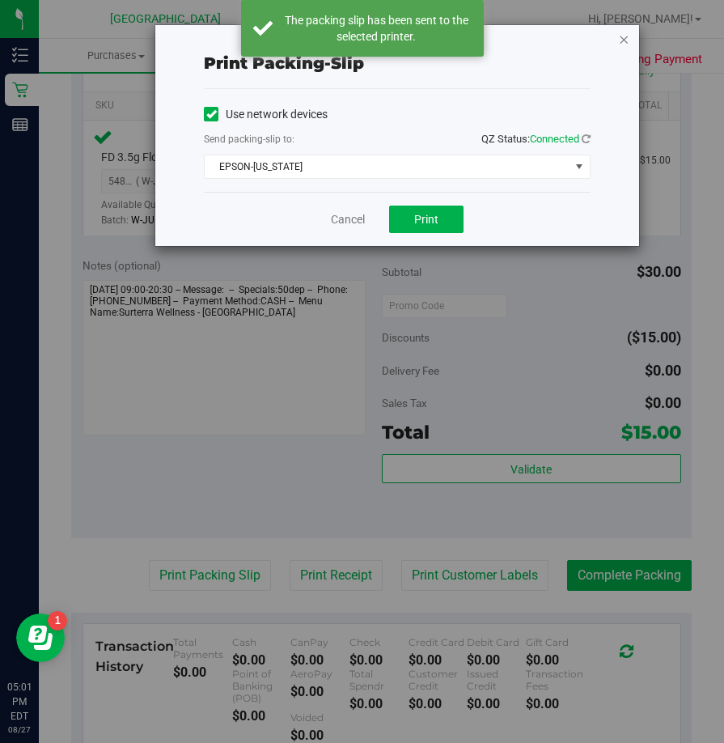
click at [620, 40] on icon "button" at bounding box center [623, 38] width 11 height 19
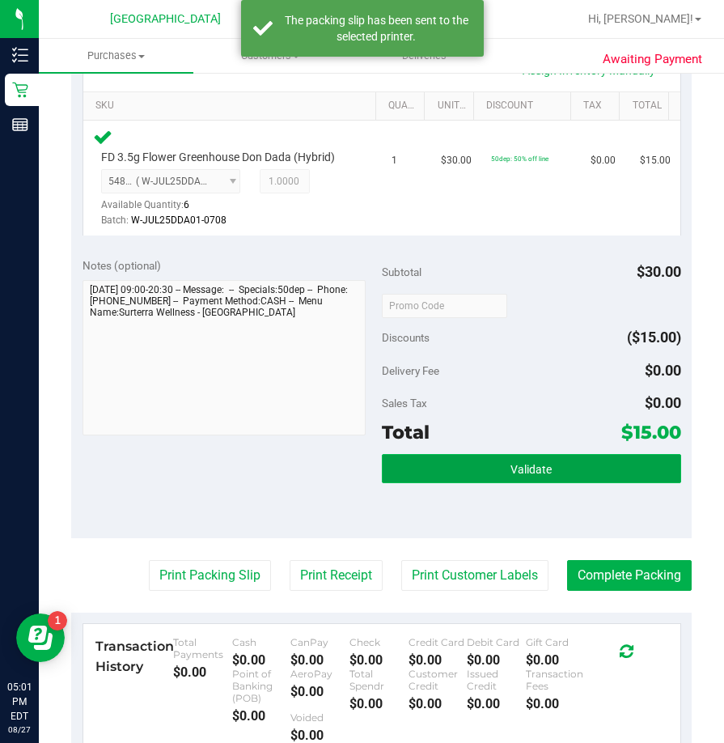
click at [525, 457] on button "Validate" at bounding box center [532, 468] width 300 height 29
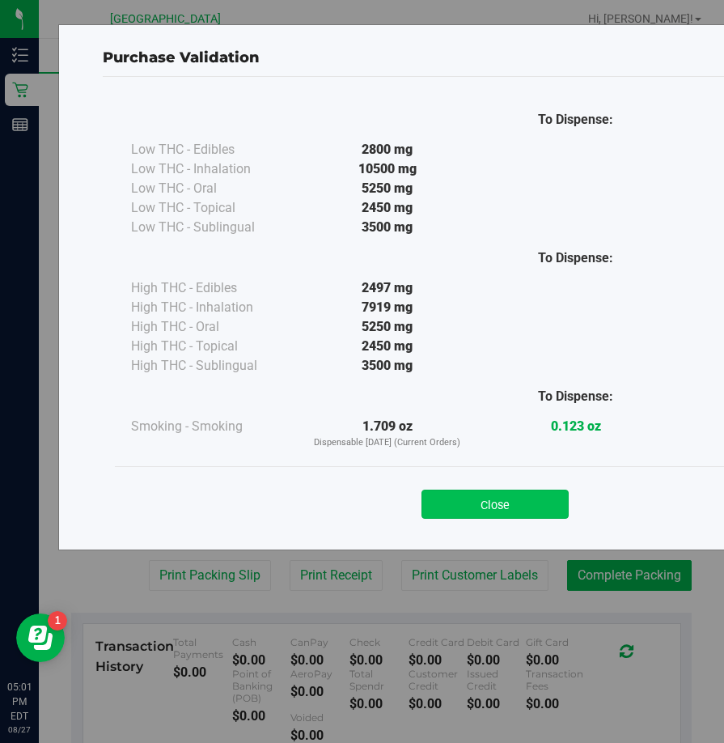
click at [512, 508] on button "Close" at bounding box center [495, 504] width 147 height 29
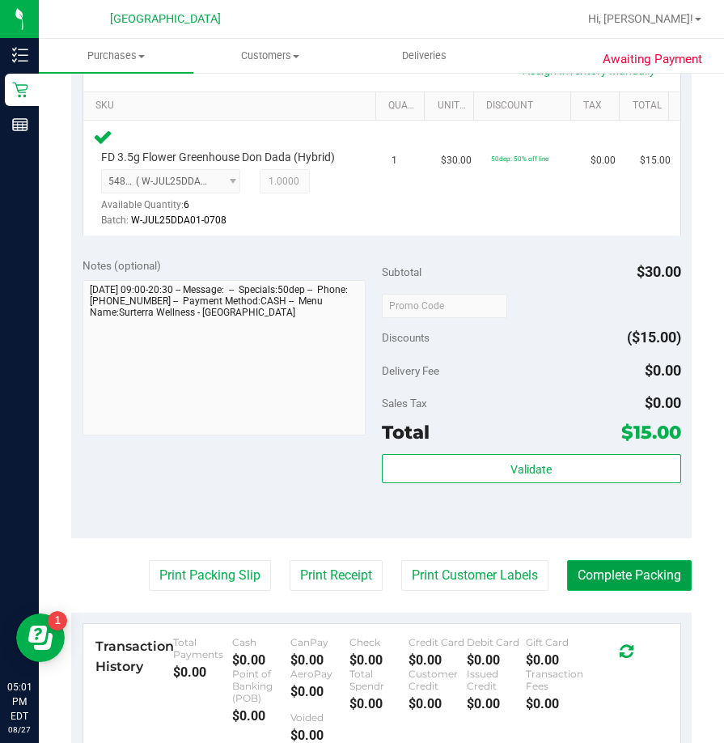
click at [571, 566] on button "Complete Packing" at bounding box center [629, 575] width 125 height 31
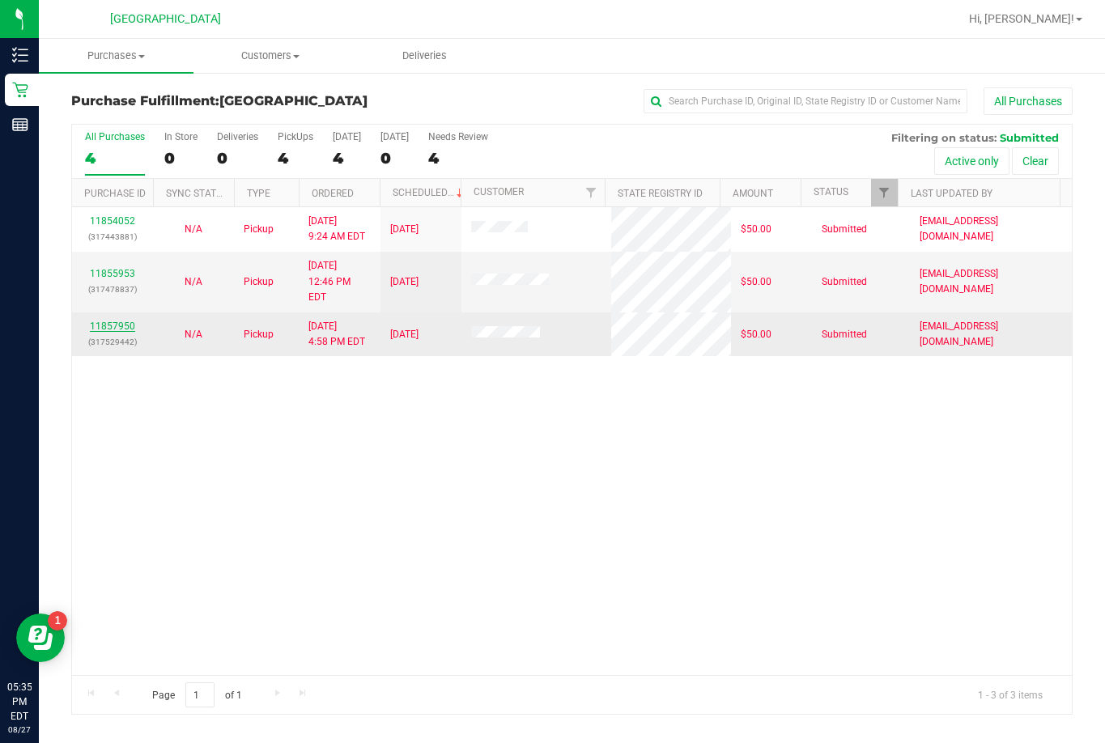
click at [130, 321] on link "11857950" at bounding box center [112, 326] width 45 height 11
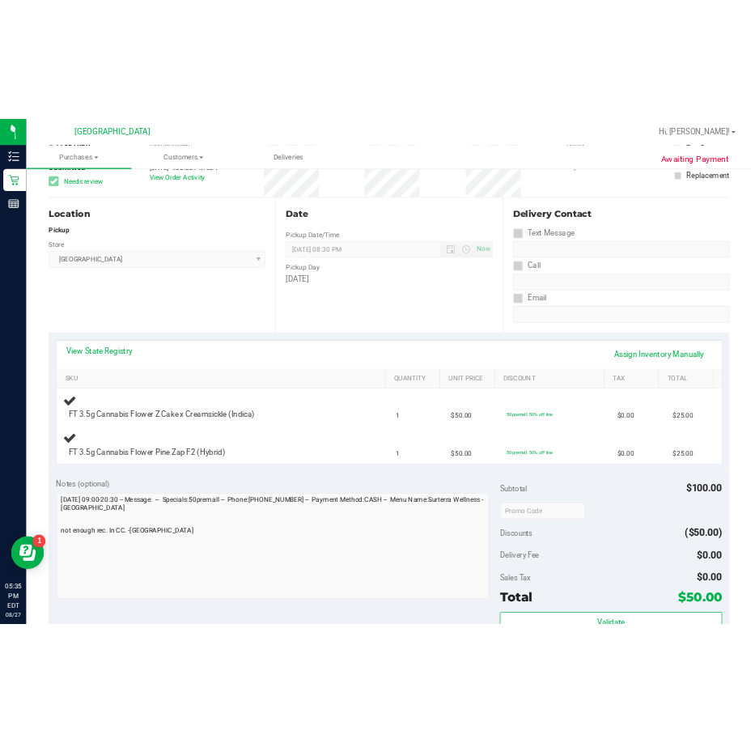
scroll to position [162, 0]
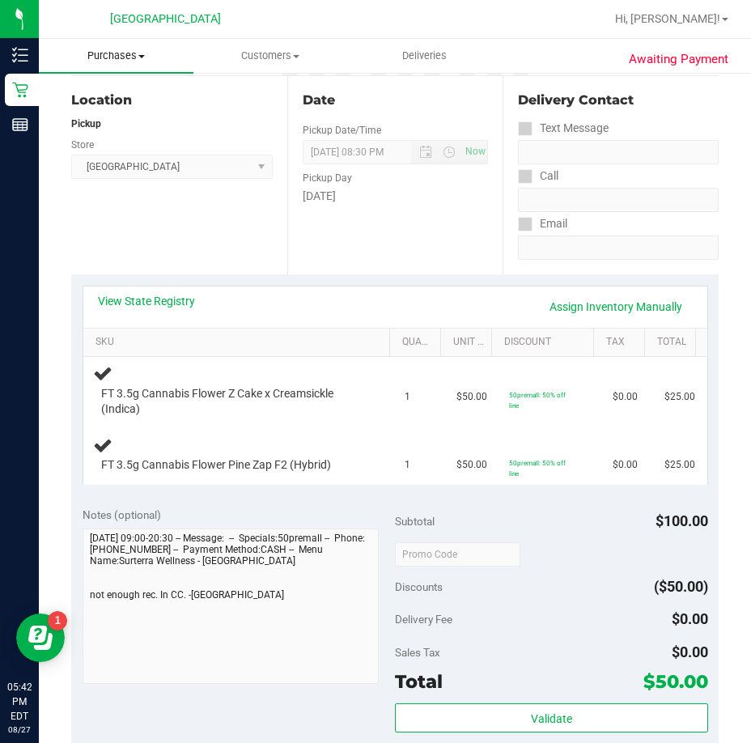
click at [125, 55] on span "Purchases" at bounding box center [116, 56] width 155 height 15
click at [78, 118] on span "Fulfillment" at bounding box center [89, 117] width 100 height 14
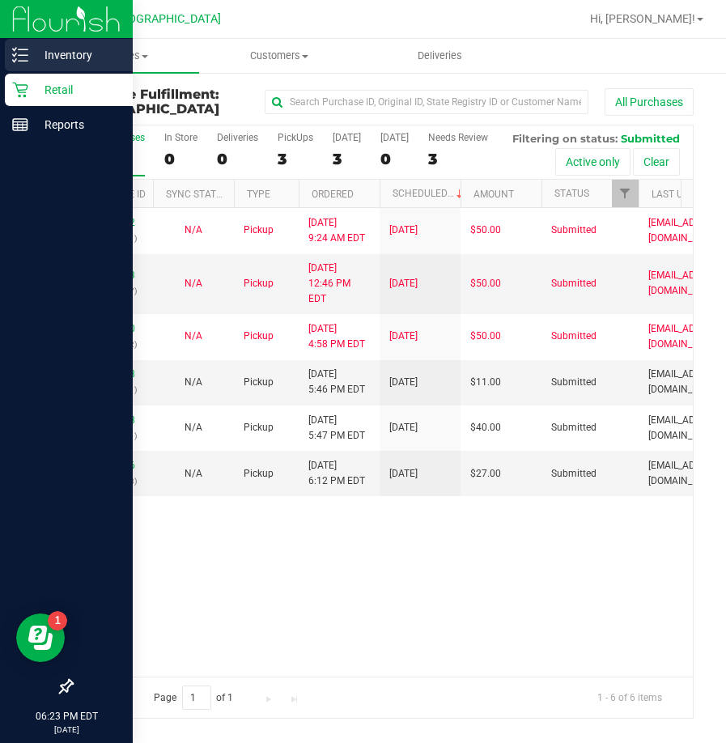
click at [68, 58] on p "Inventory" at bounding box center [76, 54] width 97 height 19
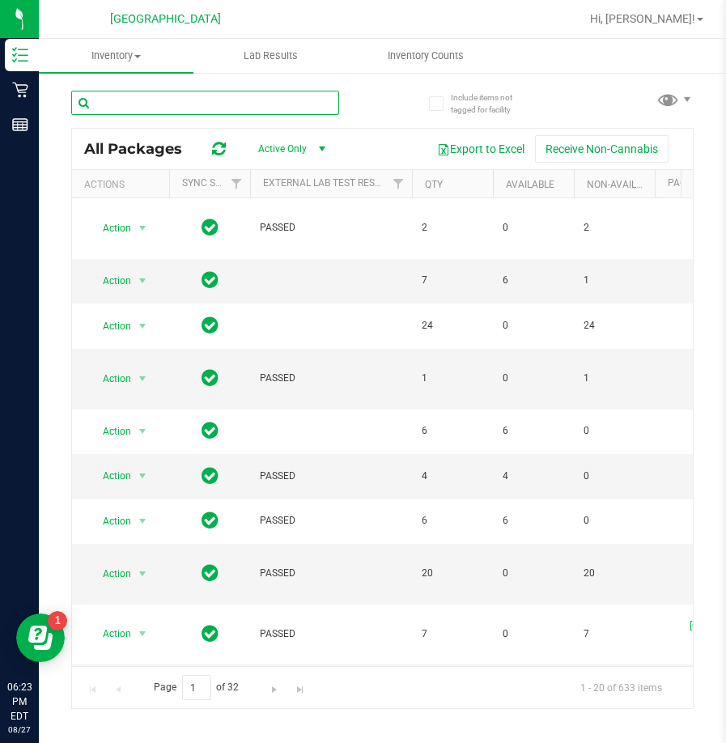
click at [177, 102] on input "text" at bounding box center [205, 103] width 268 height 24
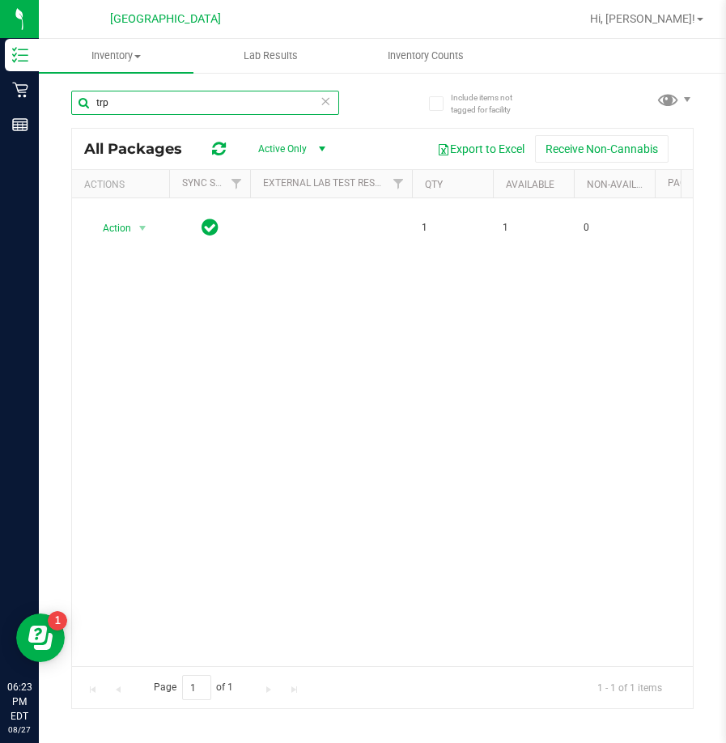
type input "trp"
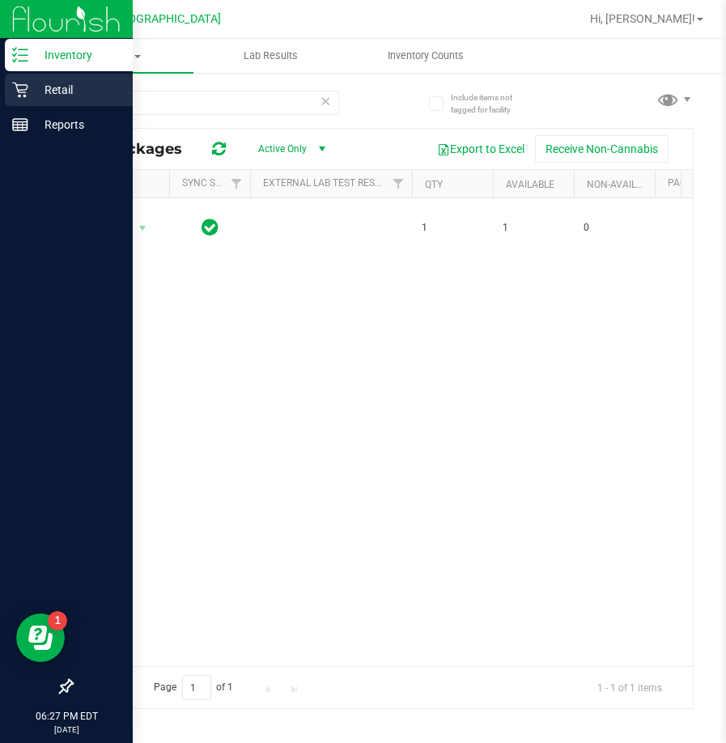
click at [28, 100] on div "Retail" at bounding box center [69, 90] width 128 height 32
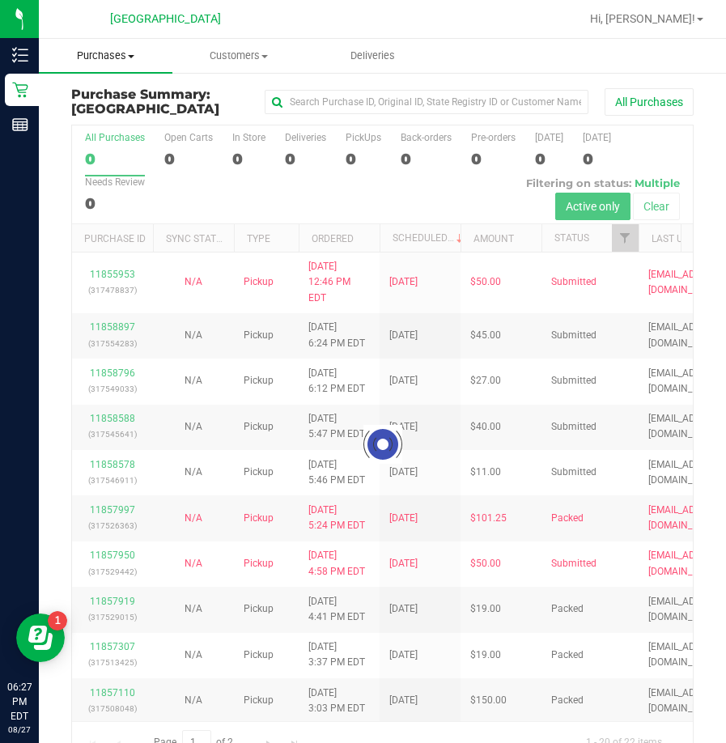
click at [113, 57] on span "Purchases" at bounding box center [106, 56] width 134 height 15
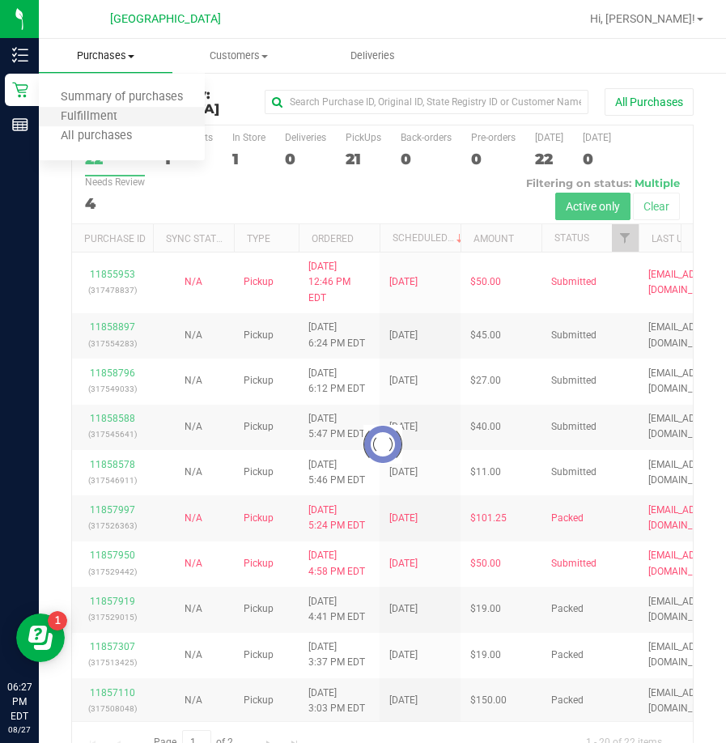
click at [96, 108] on li "Fulfillment" at bounding box center [122, 117] width 166 height 19
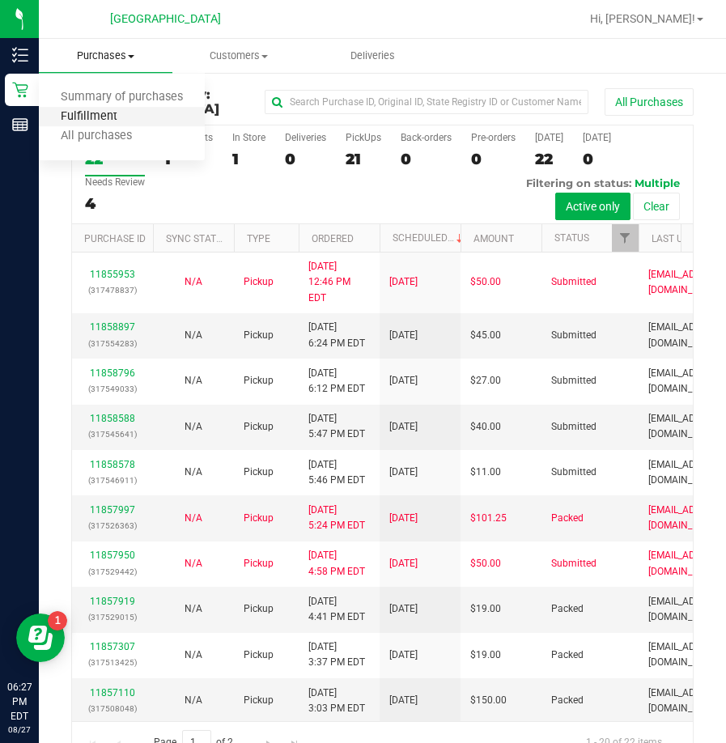
click at [87, 117] on span "Fulfillment" at bounding box center [89, 117] width 100 height 14
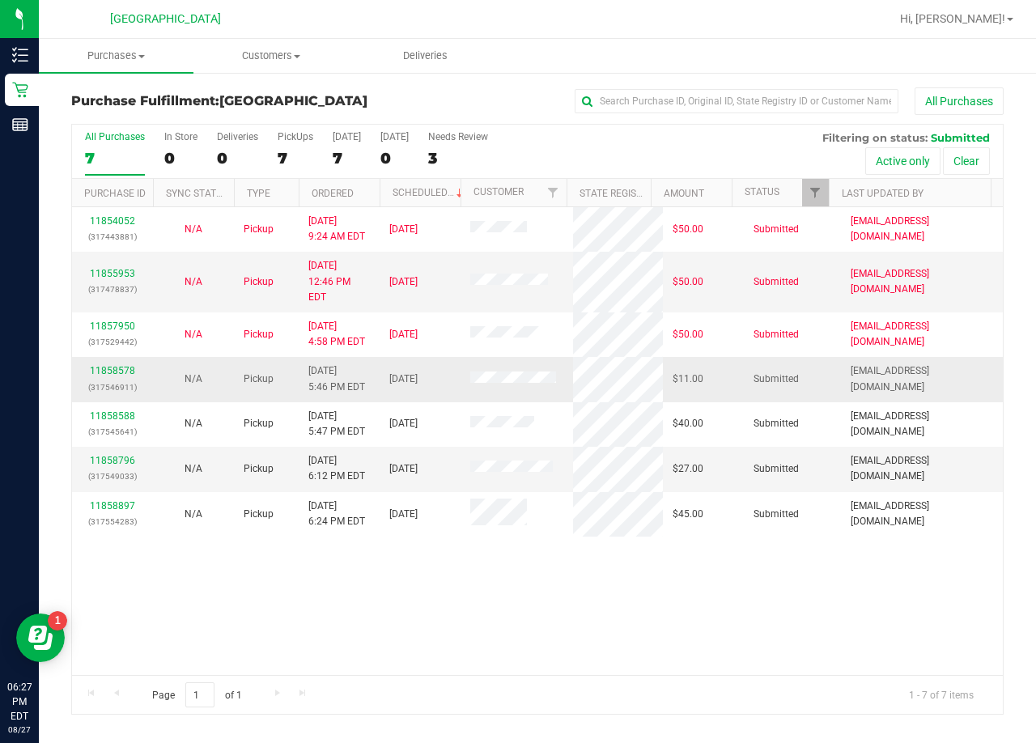
click at [137, 363] on div "11858578 (317546911)" at bounding box center [113, 378] width 62 height 31
click at [130, 365] on link "11858578" at bounding box center [112, 370] width 45 height 11
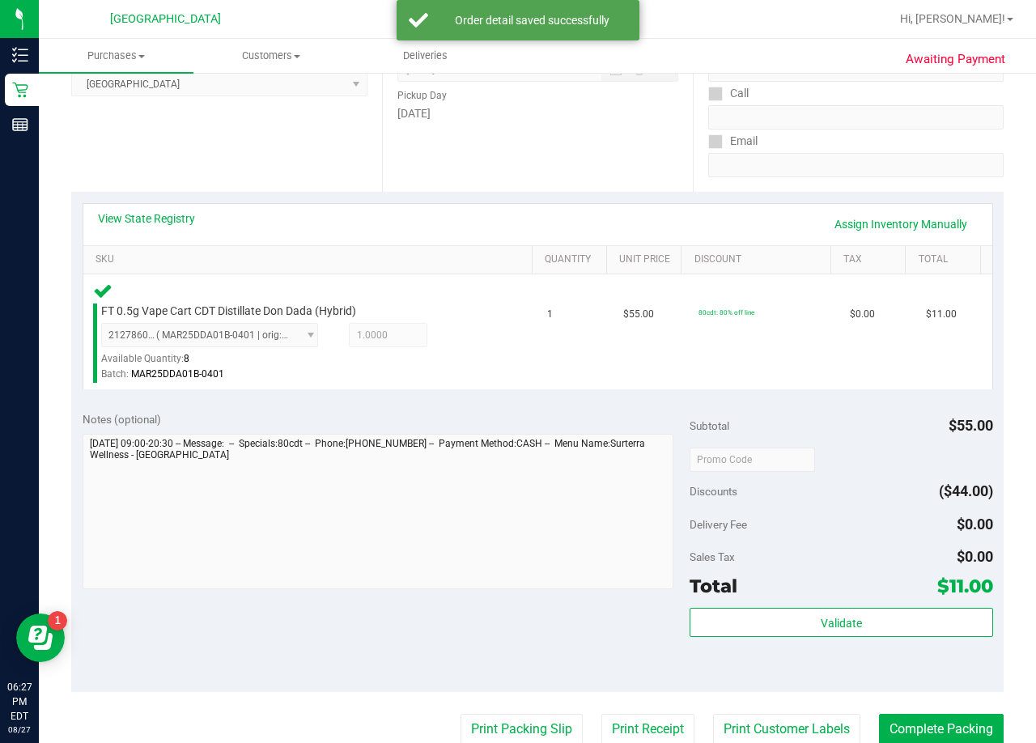
scroll to position [405, 0]
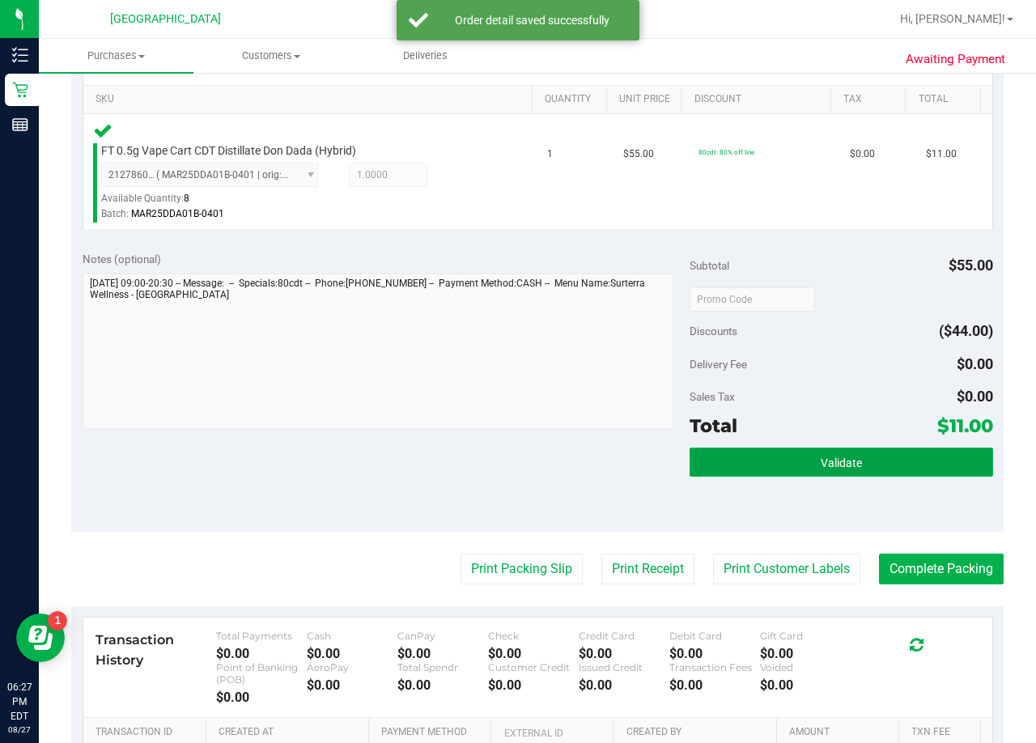
click at [749, 462] on button "Validate" at bounding box center [842, 462] width 304 height 29
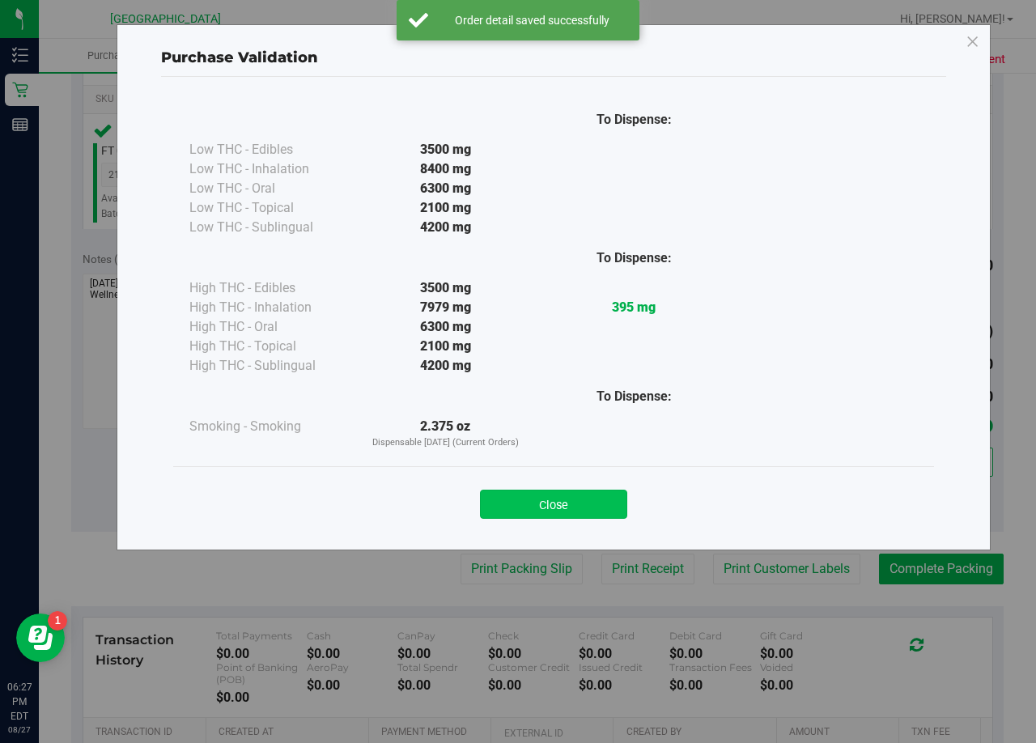
click at [560, 506] on button "Close" at bounding box center [553, 504] width 147 height 29
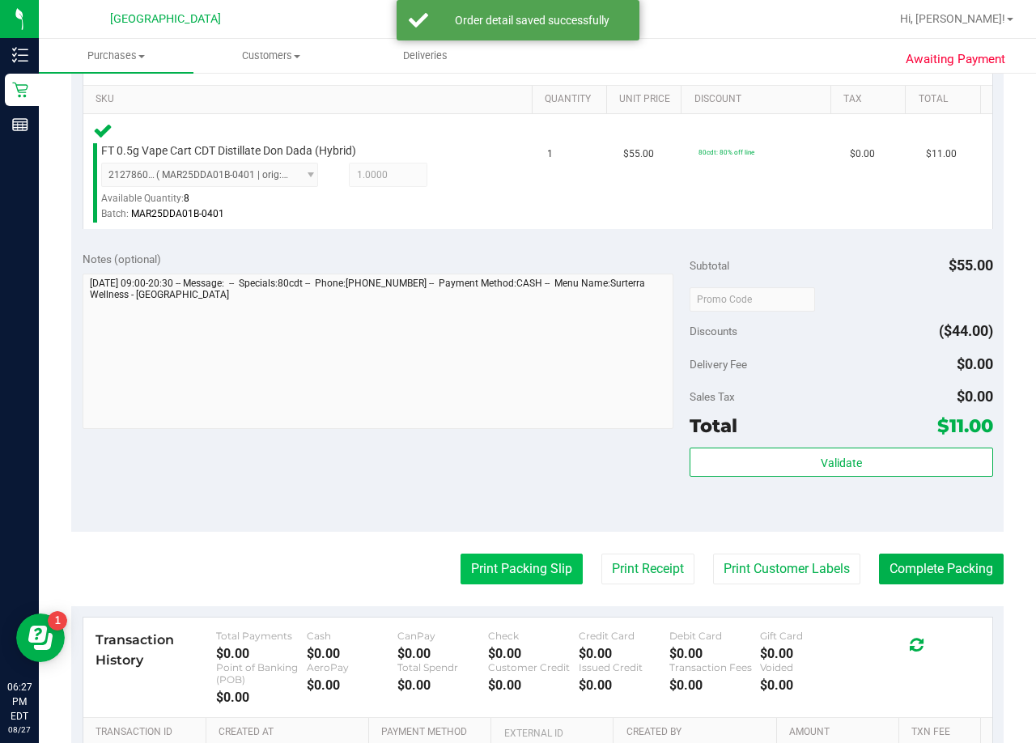
click at [516, 566] on button "Print Packing Slip" at bounding box center [522, 569] width 122 height 31
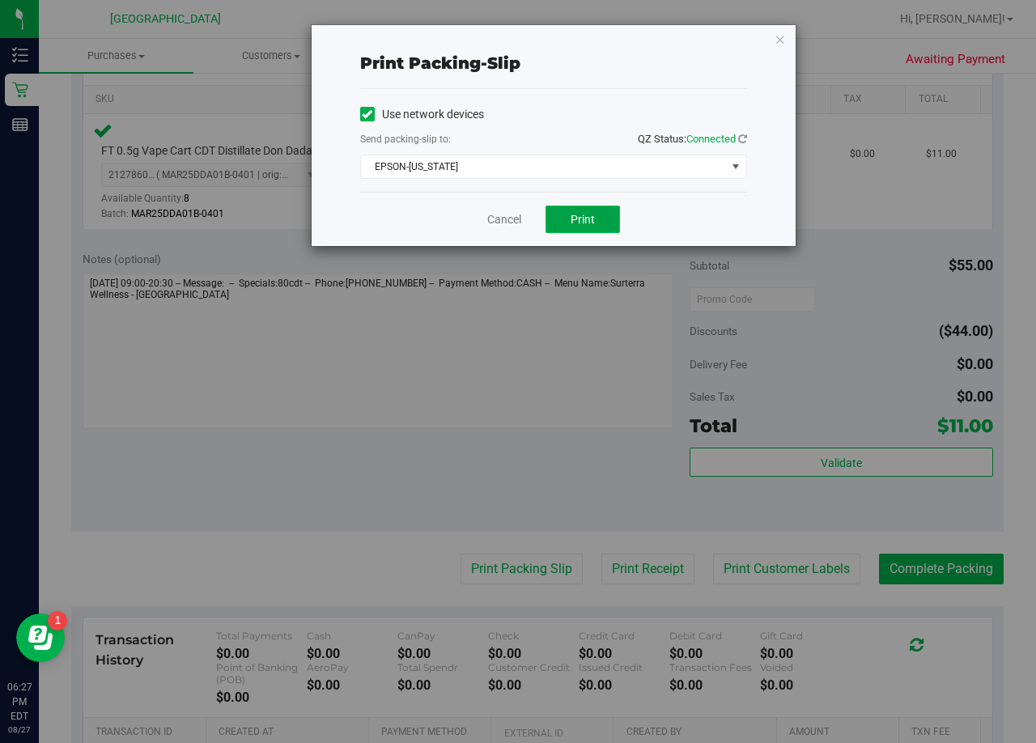
click at [583, 211] on button "Print" at bounding box center [583, 220] width 74 height 28
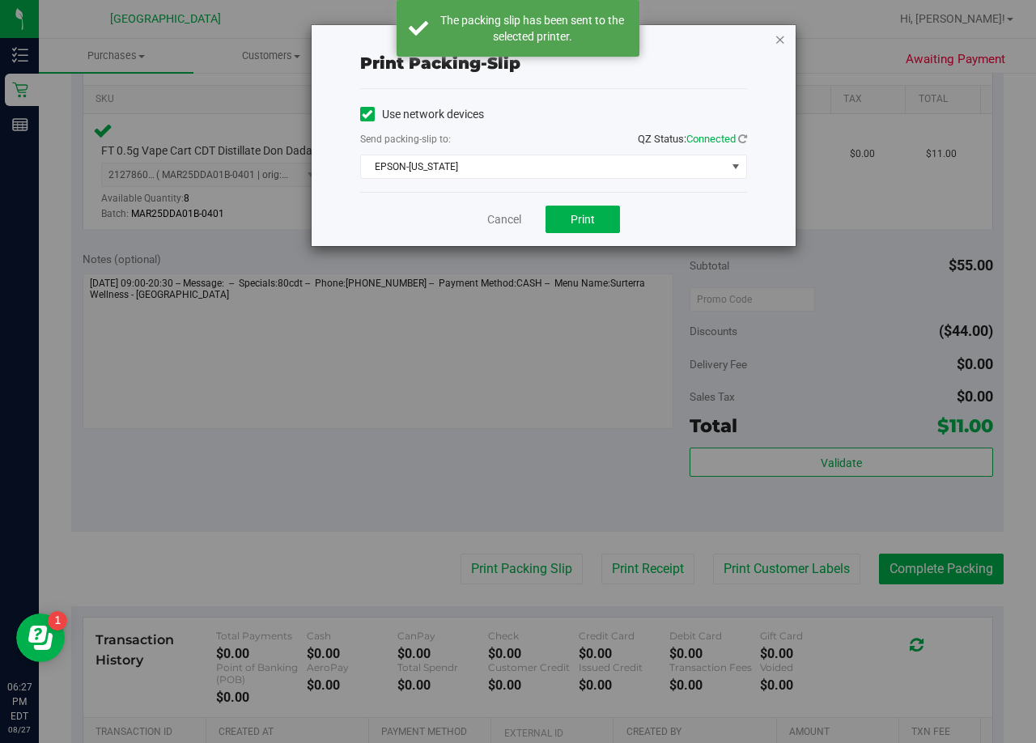
click at [749, 43] on icon "button" at bounding box center [780, 38] width 11 height 19
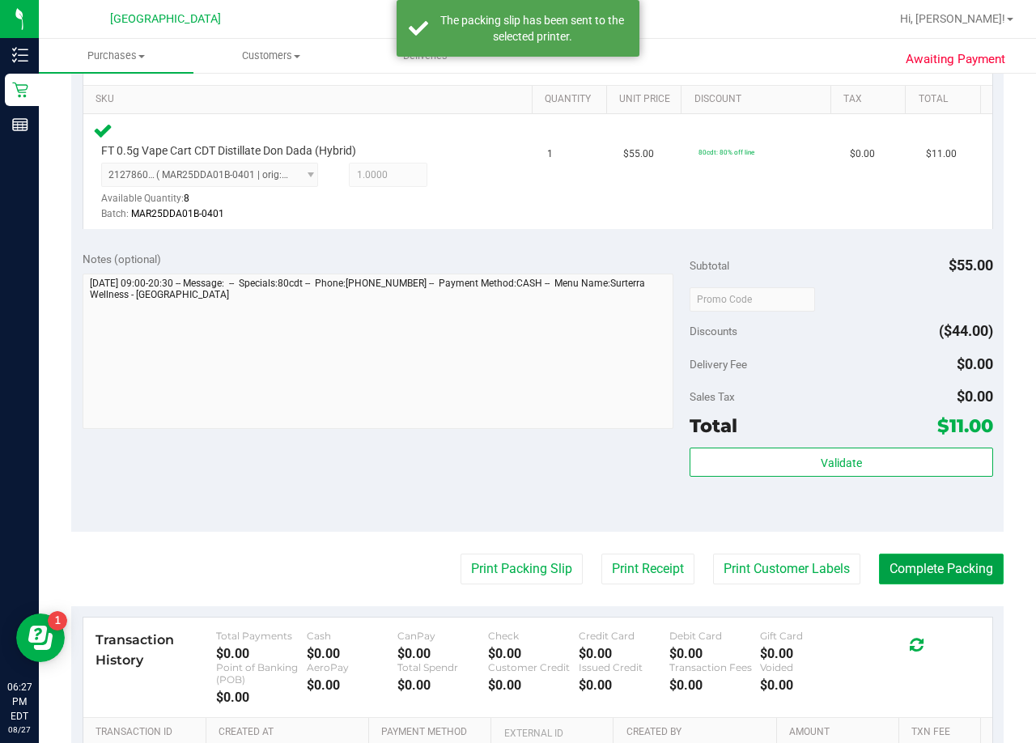
click at [749, 566] on button "Complete Packing" at bounding box center [941, 569] width 125 height 31
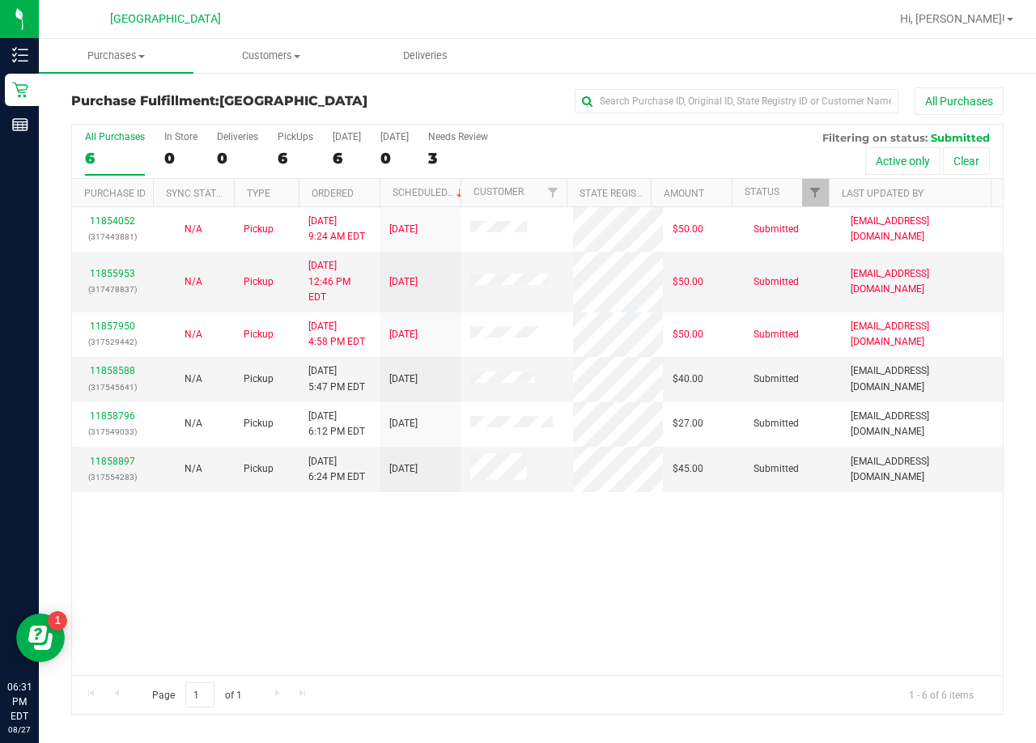
click at [486, 99] on div "All Purchases" at bounding box center [693, 101] width 622 height 28
